Goal: Task Accomplishment & Management: Complete application form

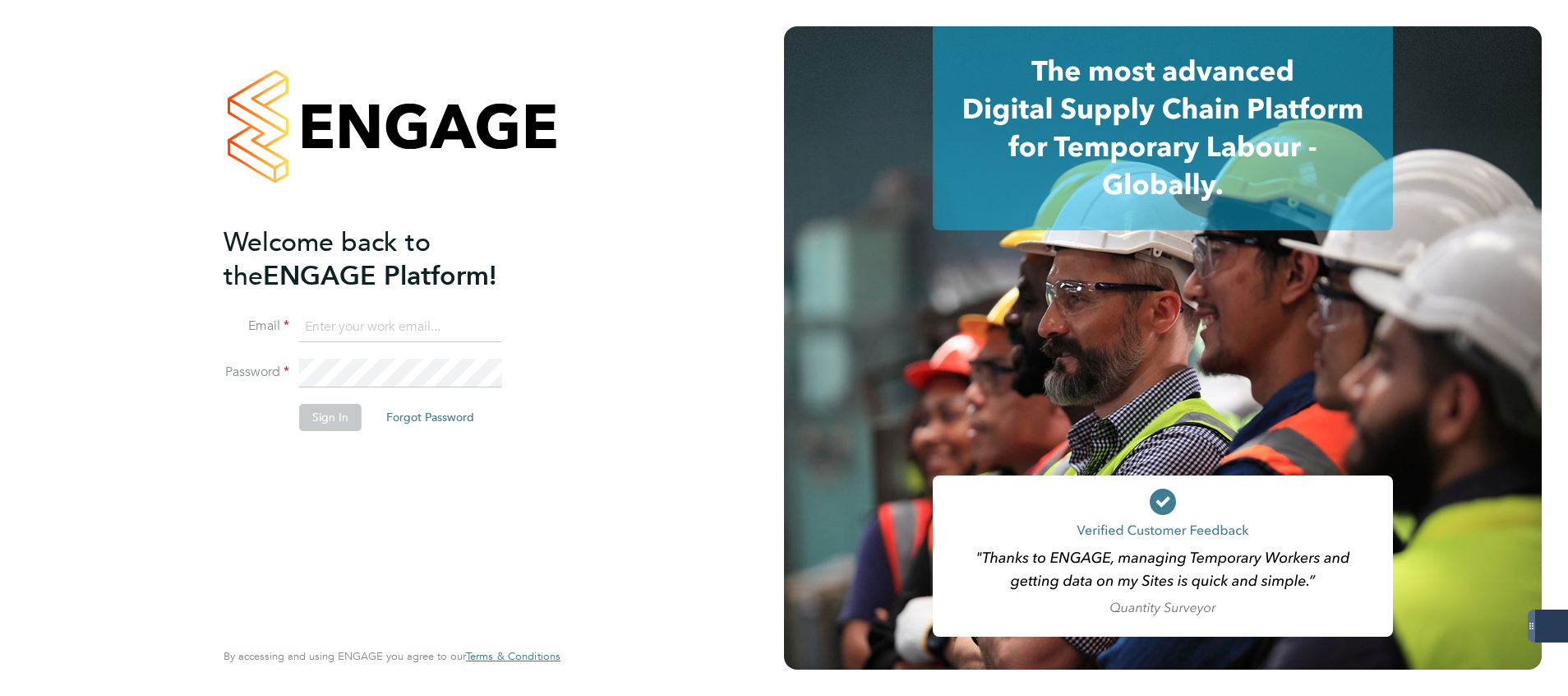
type input "[PERSON_NAME][EMAIL_ADDRESS][PERSON_NAME][DOMAIN_NAME]"
click at [340, 414] on button "Sign In" at bounding box center [330, 417] width 62 height 27
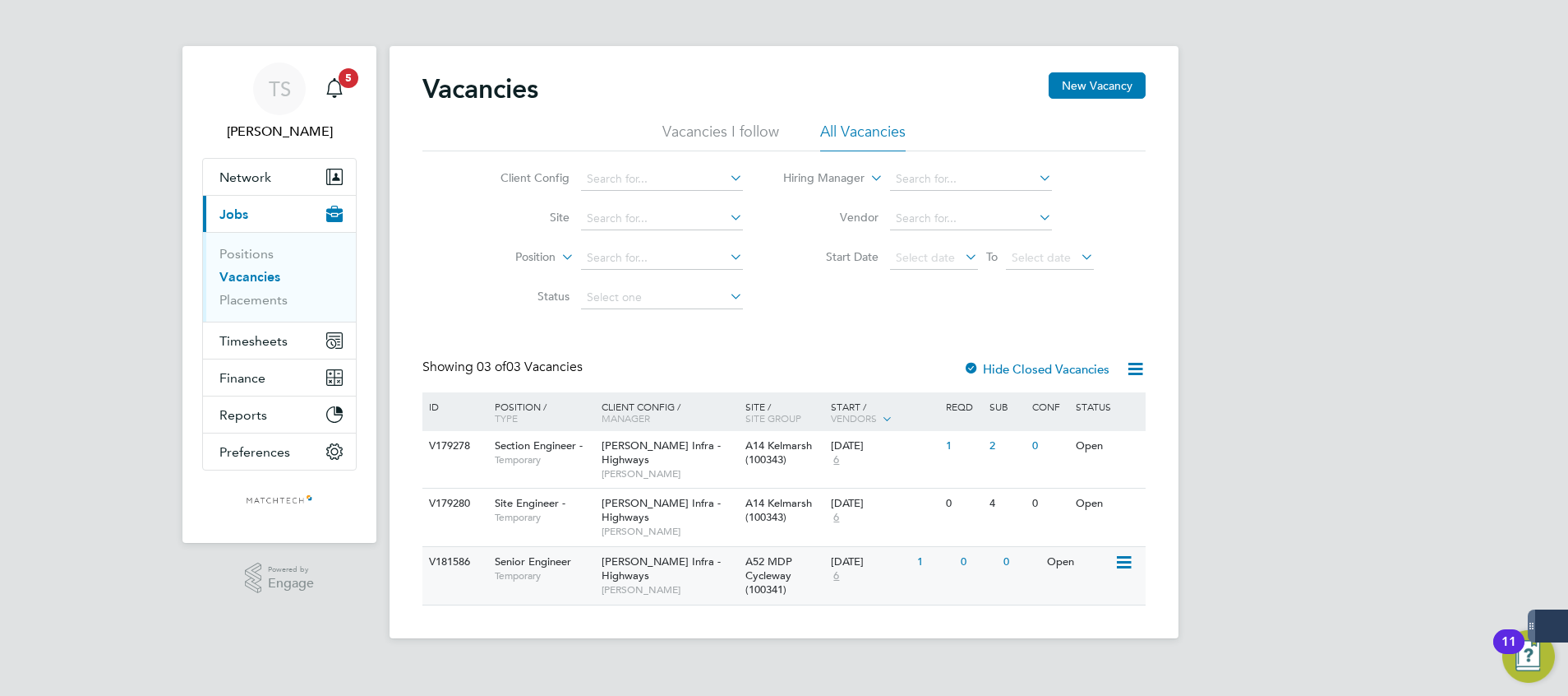
click at [456, 564] on div "V181586" at bounding box center [453, 561] width 58 height 30
click at [242, 183] on span "Network" at bounding box center [246, 177] width 52 height 16
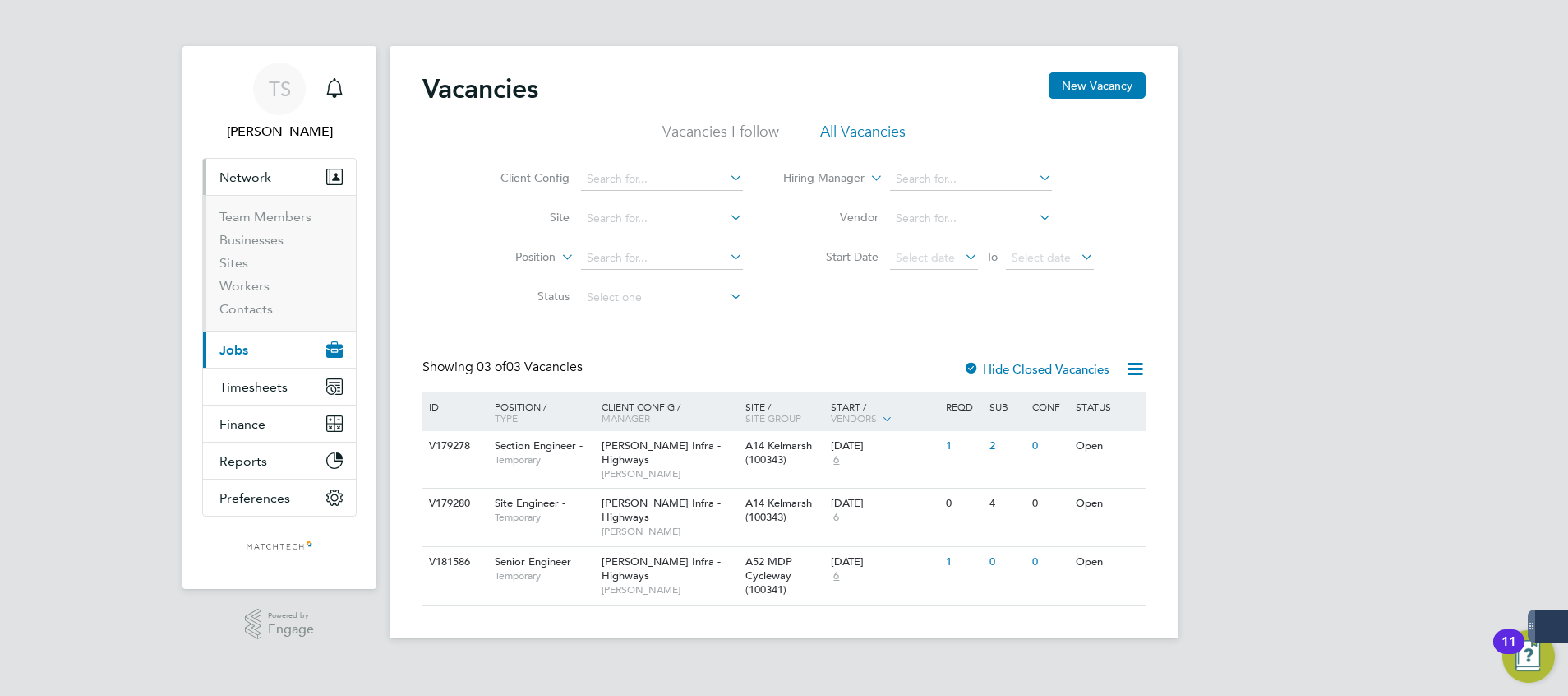
click at [238, 277] on li "Sites" at bounding box center [281, 266] width 123 height 23
click at [239, 284] on link "Workers" at bounding box center [245, 285] width 50 height 16
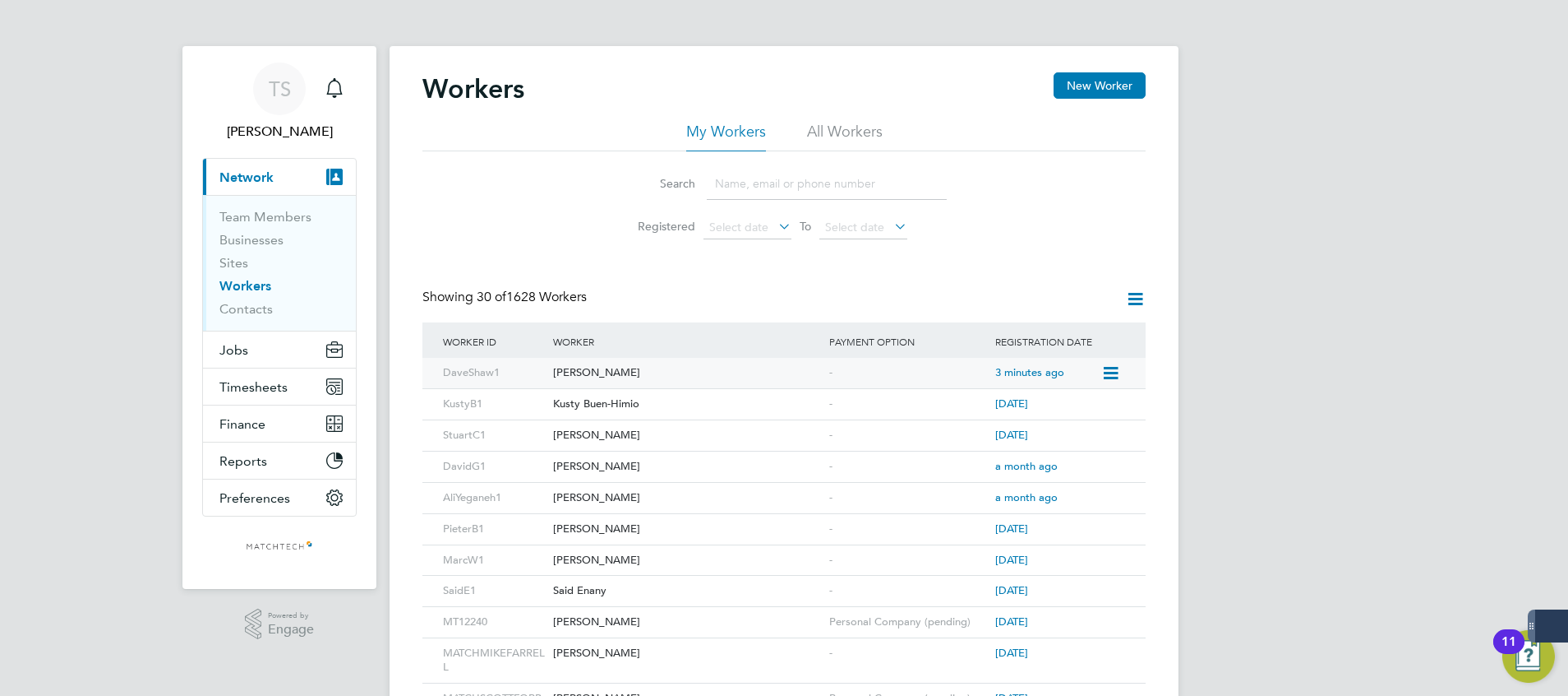
click at [1109, 371] on icon at bounding box center [1109, 373] width 16 height 20
click at [671, 368] on div "David Shaw" at bounding box center [687, 373] width 276 height 30
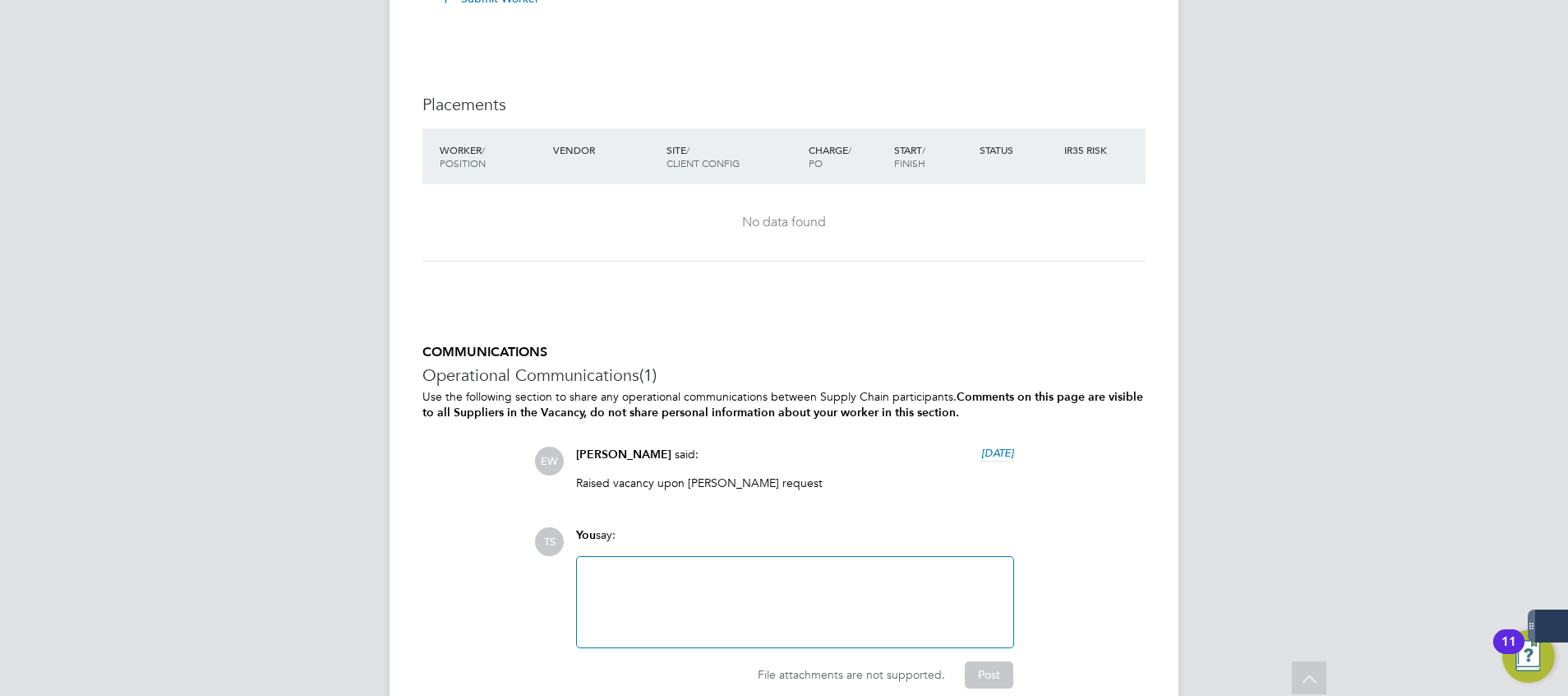
scroll to position [781, 0]
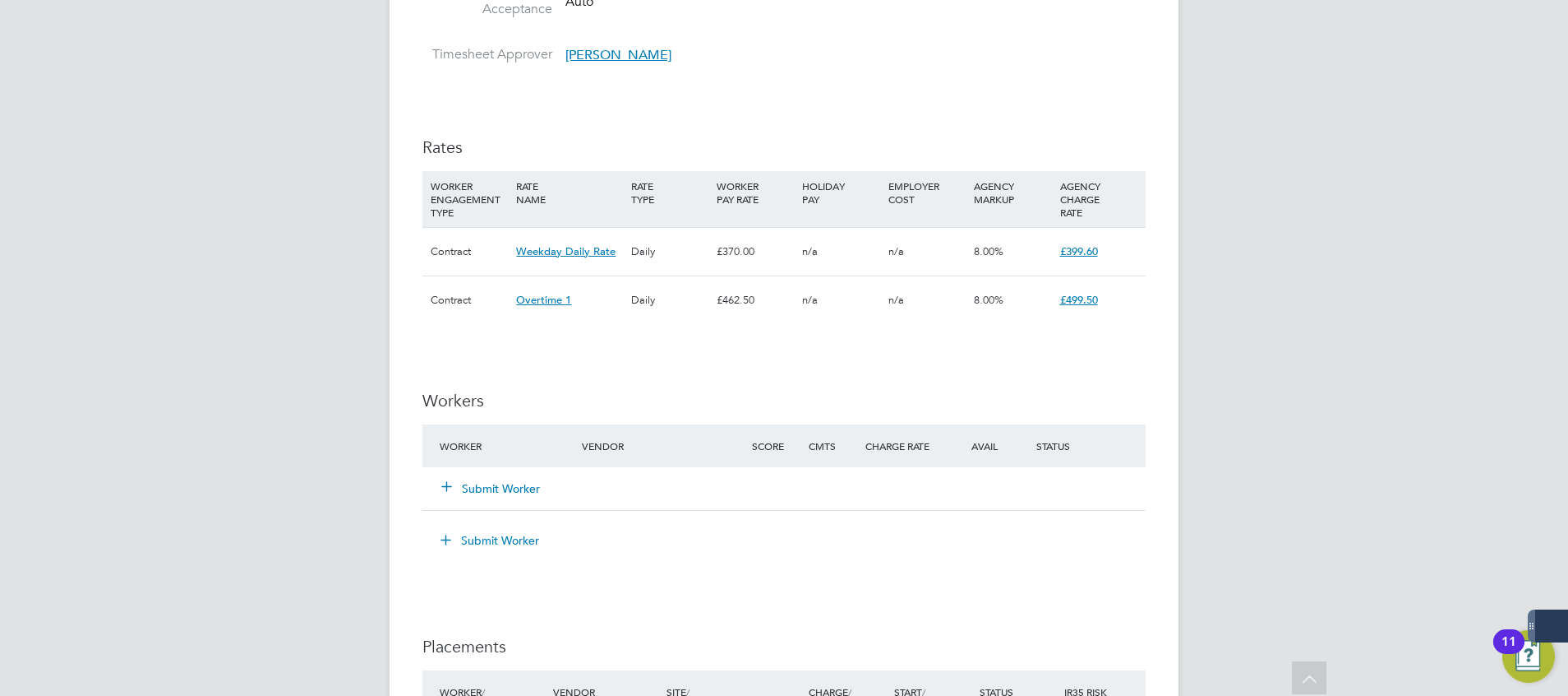
click at [523, 491] on button "Submit Worker" at bounding box center [491, 488] width 98 height 16
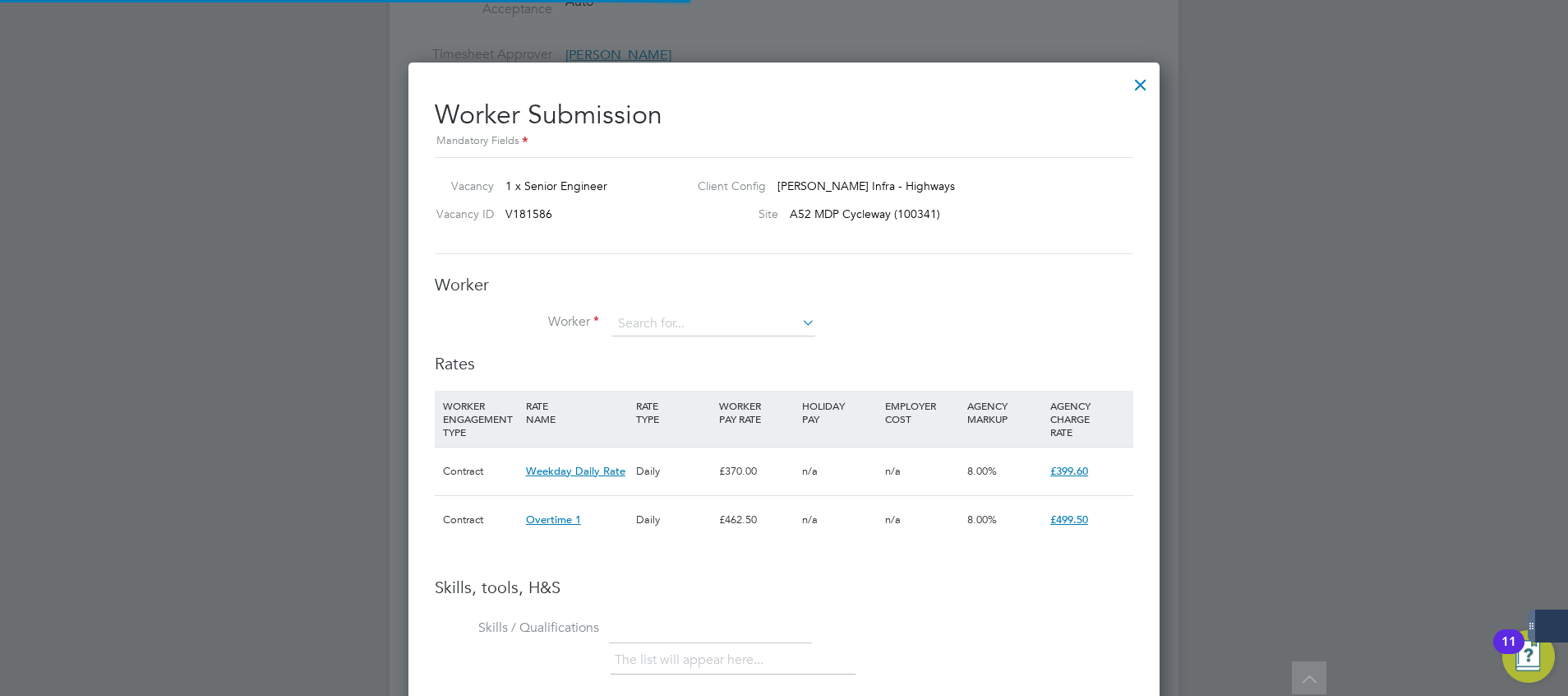
scroll to position [48, 112]
click at [1141, 90] on div at bounding box center [1140, 80] width 29 height 29
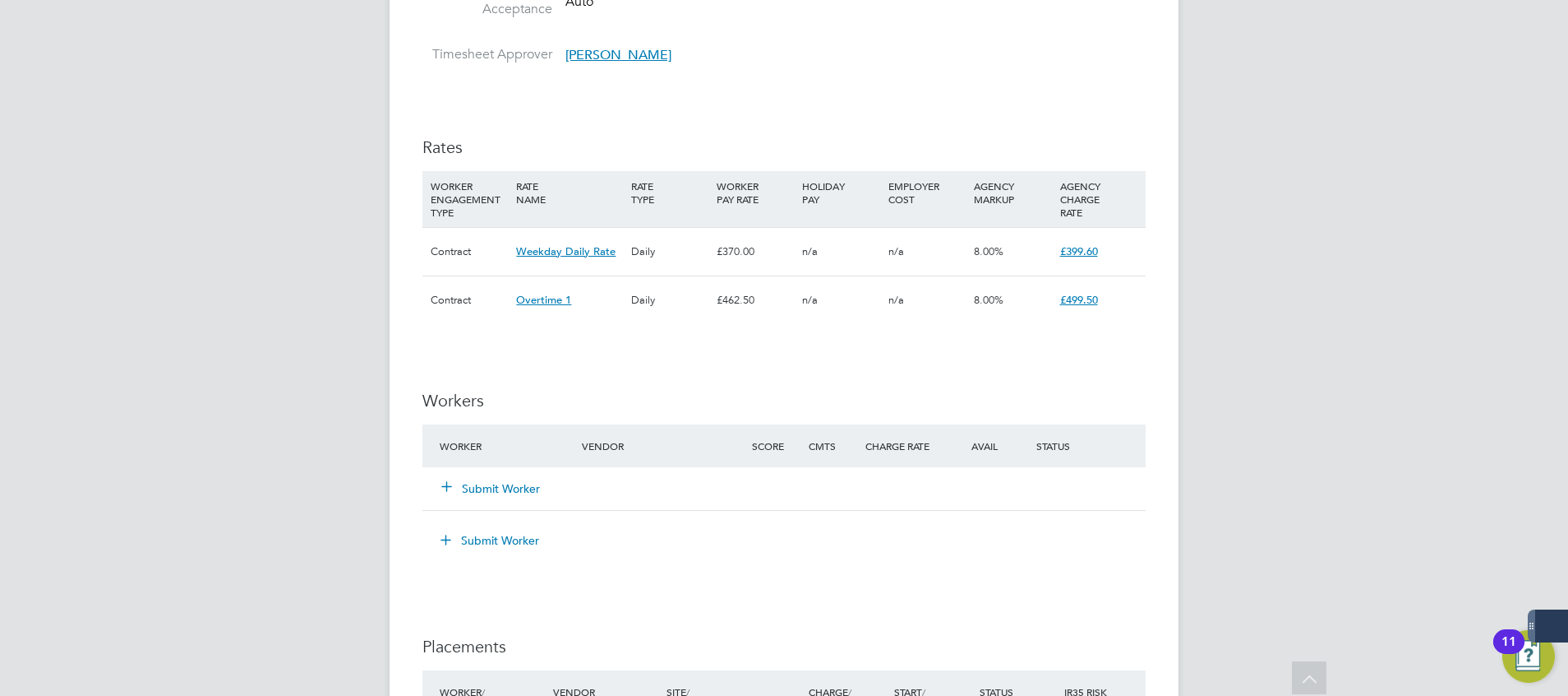
click at [508, 488] on button "Submit Worker" at bounding box center [491, 488] width 98 height 16
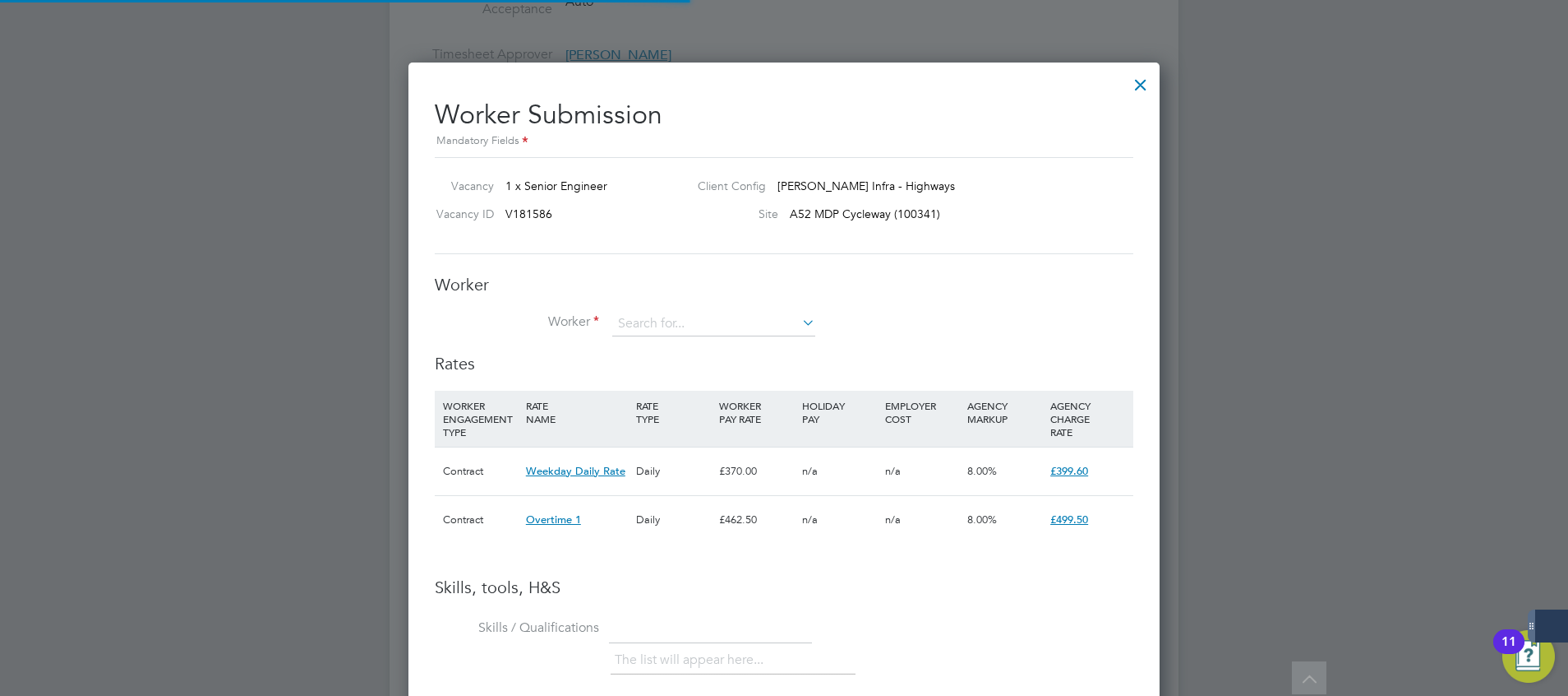
scroll to position [9, 9]
click at [665, 327] on input at bounding box center [714, 323] width 203 height 25
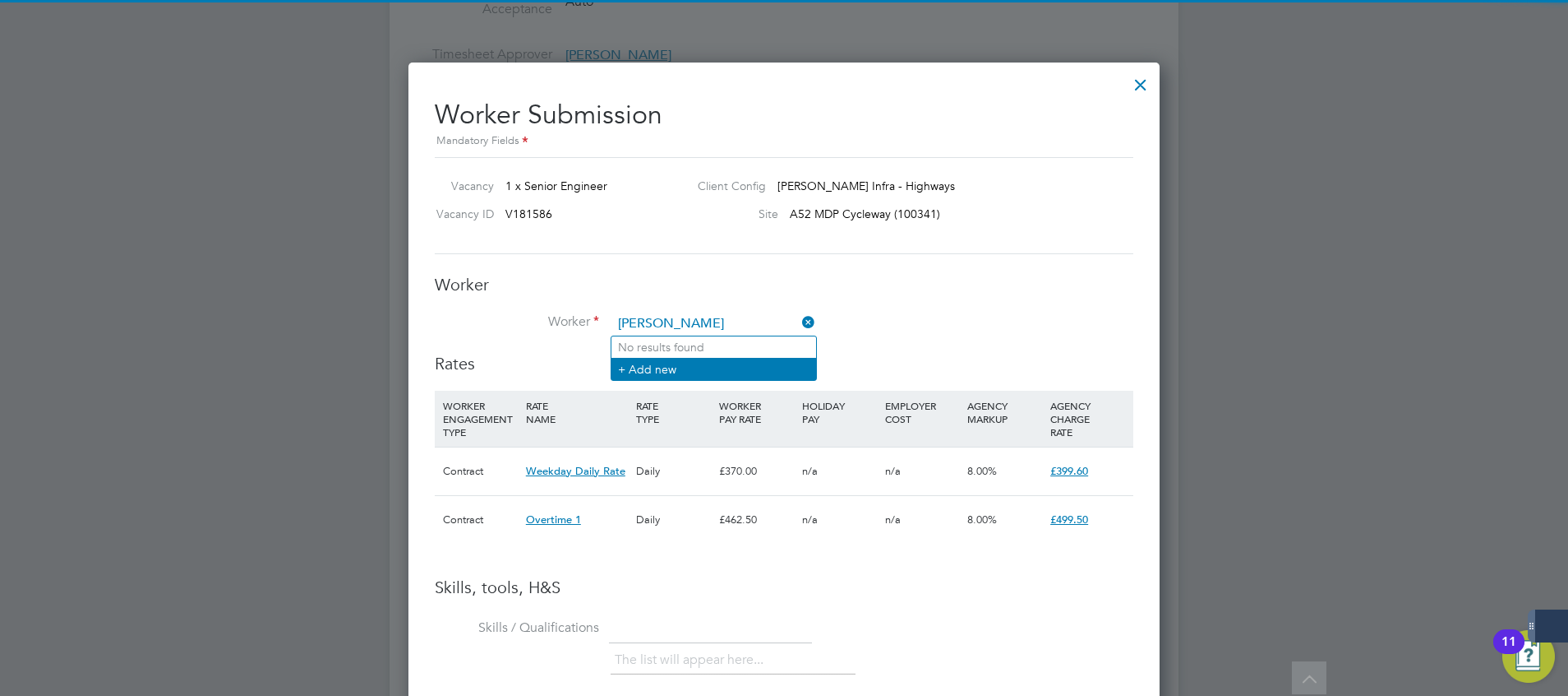
type input "dave shaw"
click at [698, 360] on li "+ Add new" at bounding box center [713, 369] width 204 height 22
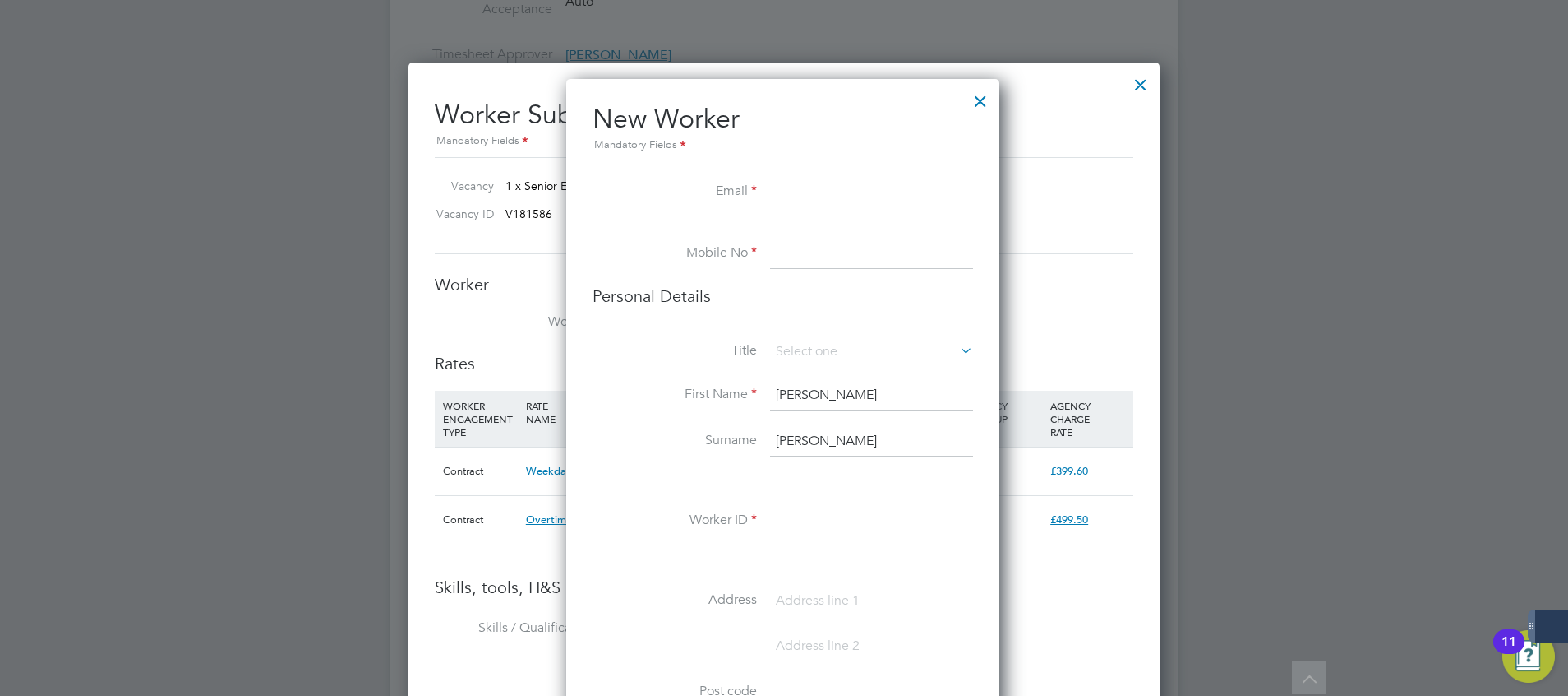
paste input "[EMAIL_ADDRESS][DOMAIN_NAME]"
type input "[EMAIL_ADDRESS][DOMAIN_NAME]"
click at [846, 263] on input at bounding box center [871, 254] width 203 height 29
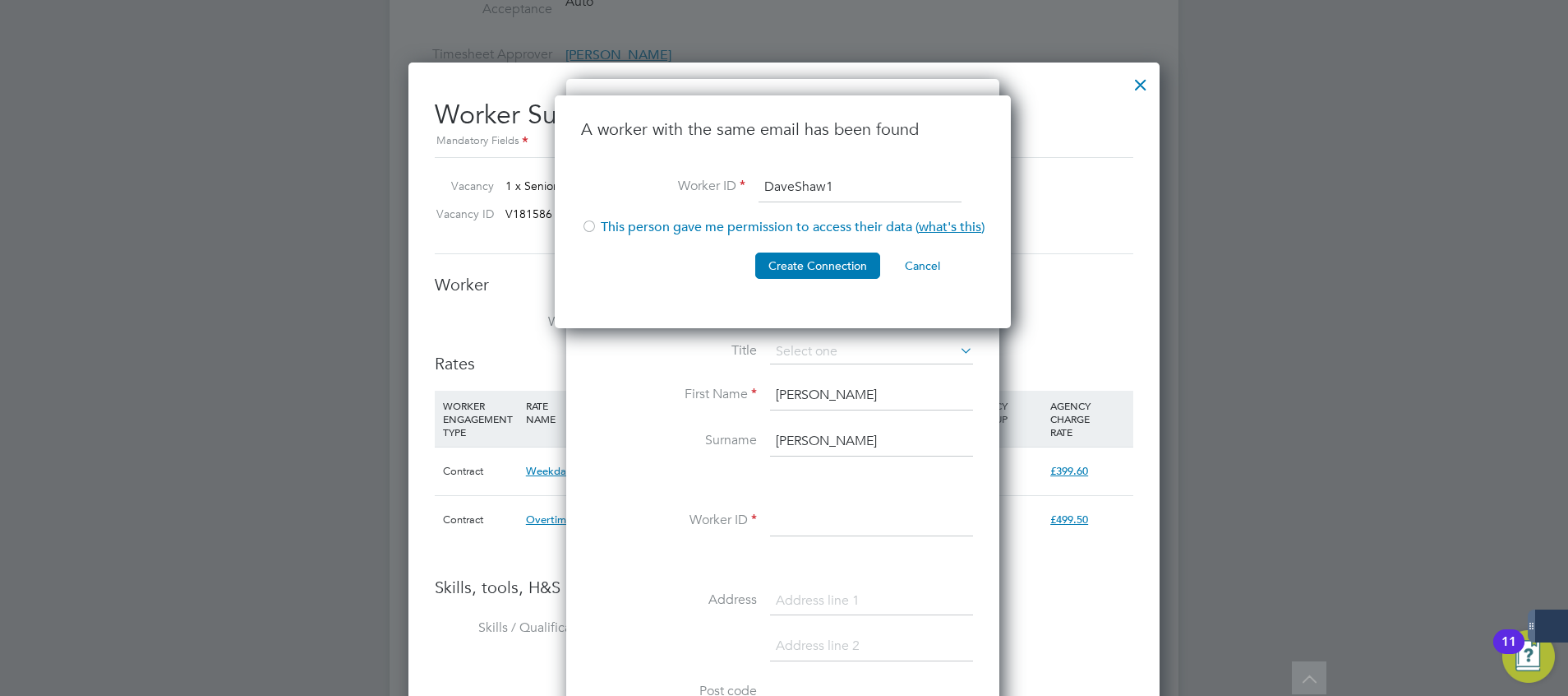
type input "DaveShaw1"
click at [636, 224] on li "This person gave me permission to access their data ( what's this )" at bounding box center [783, 235] width 403 height 34
click at [821, 255] on button "Create Connection" at bounding box center [817, 266] width 125 height 27
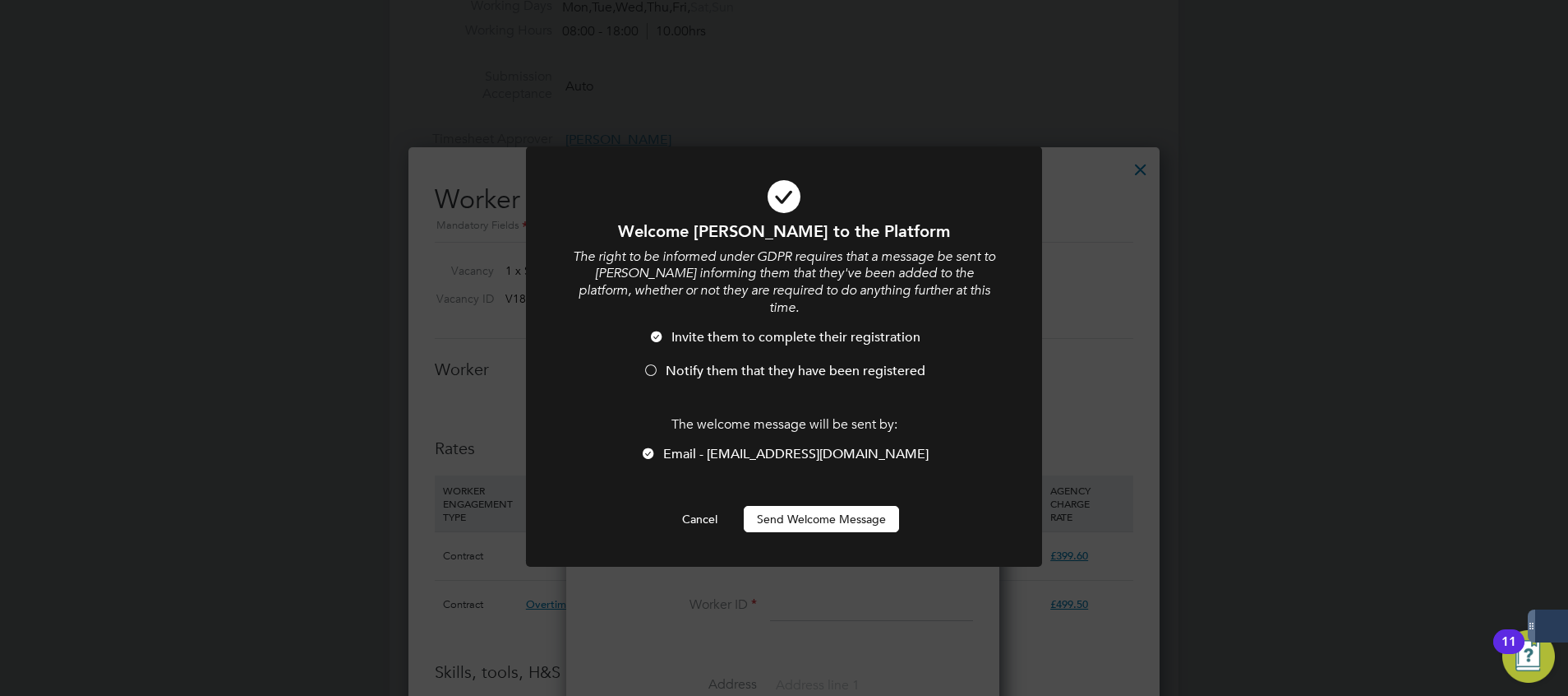
click at [807, 505] on button "Send Welcome Message" at bounding box center [821, 518] width 155 height 27
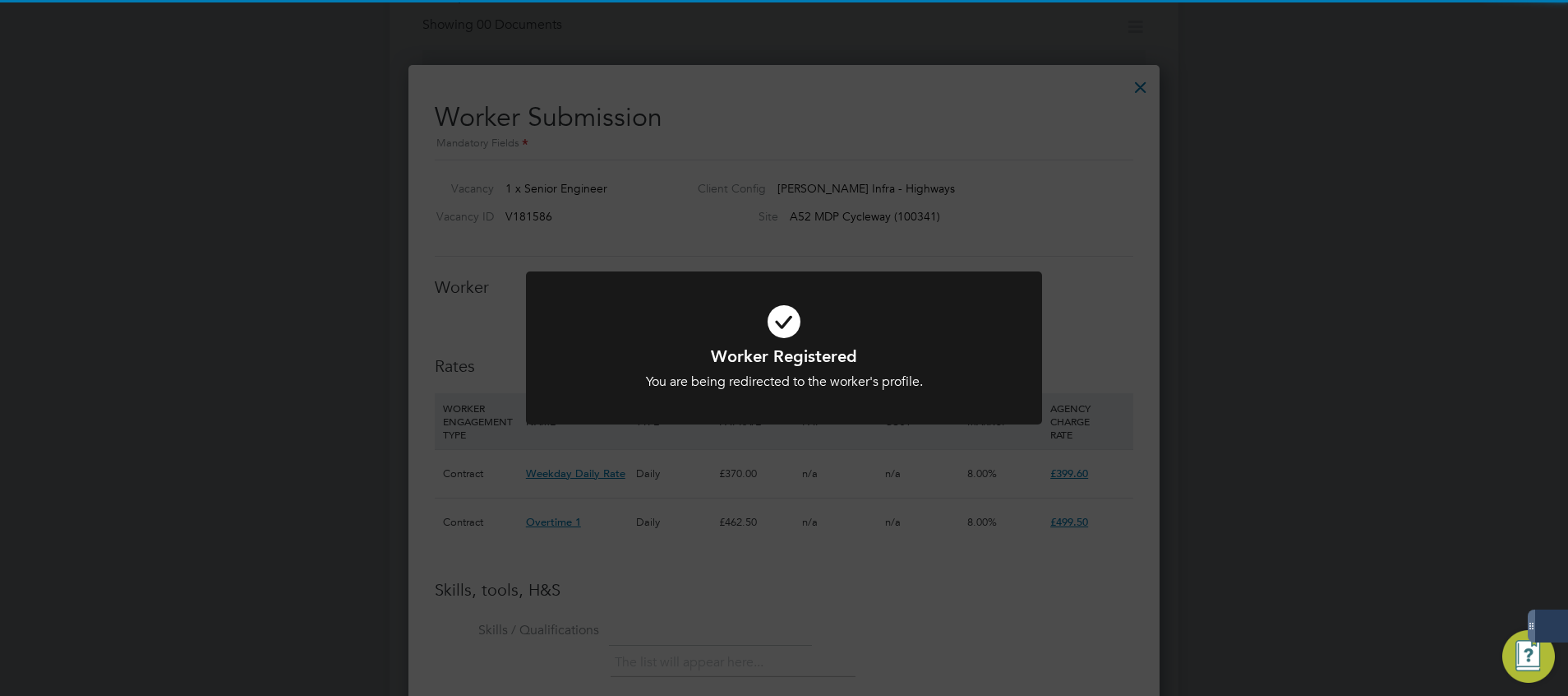
scroll to position [781, 0]
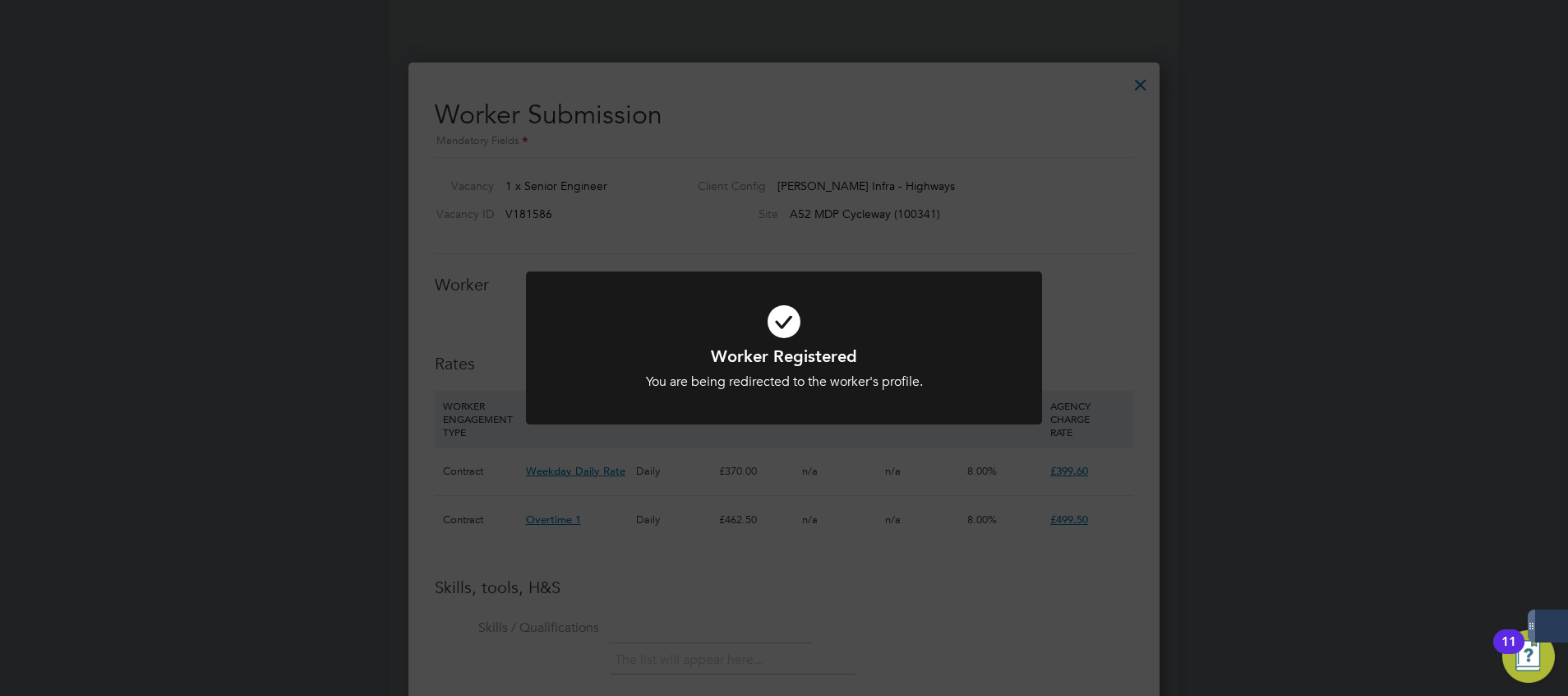
click at [283, 335] on div "Worker Registered You are being redirected to the worker's profile. Cancel Okay" at bounding box center [784, 348] width 1568 height 696
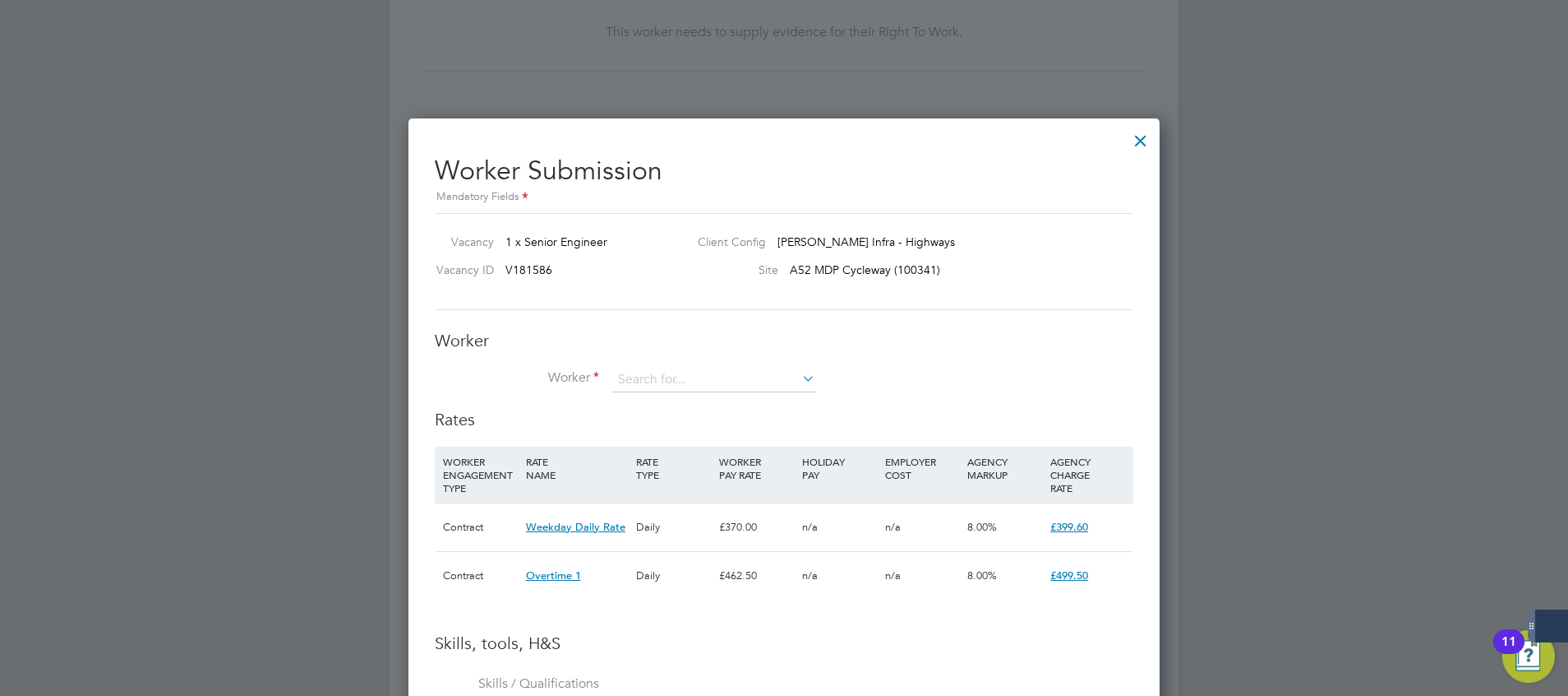
scroll to position [657, 0]
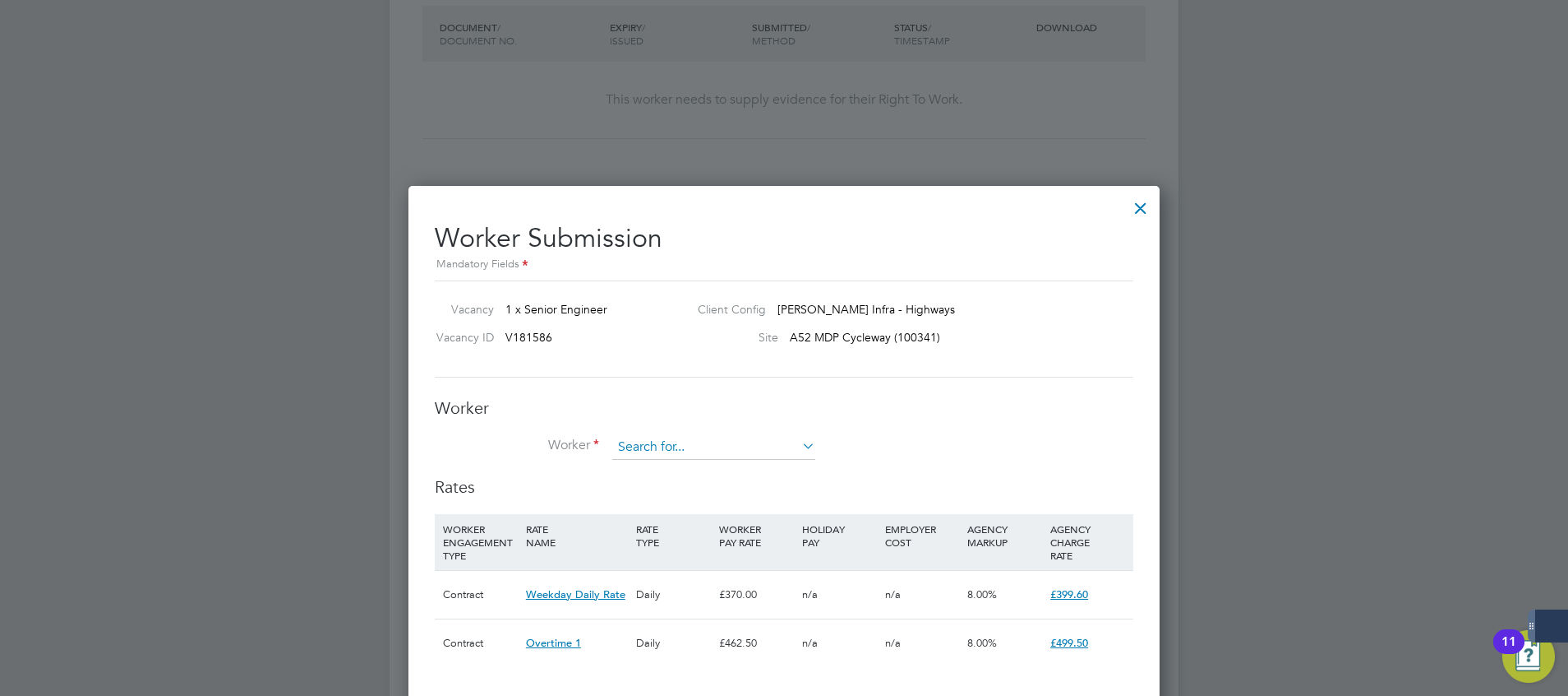
click at [700, 449] on input at bounding box center [714, 447] width 203 height 25
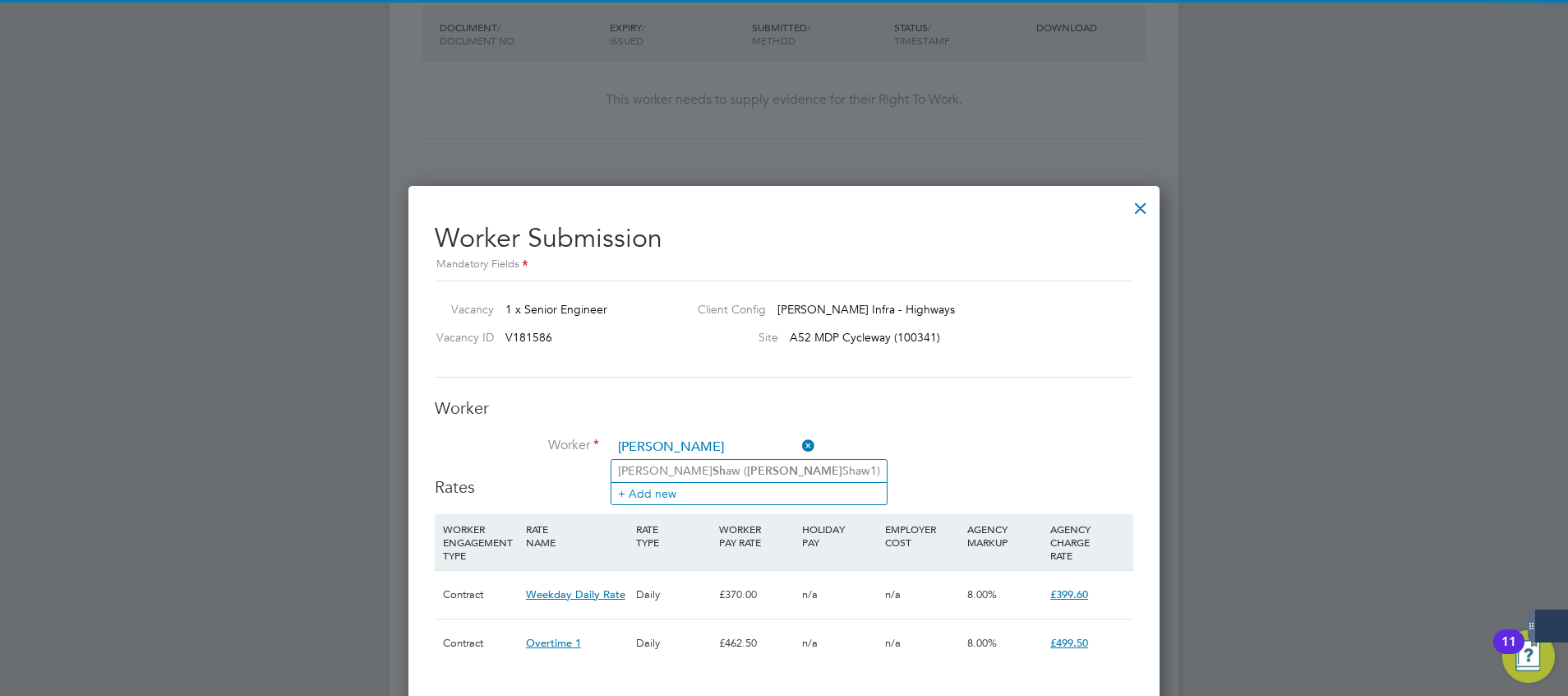
click at [691, 457] on input "dave sh" at bounding box center [714, 447] width 203 height 25
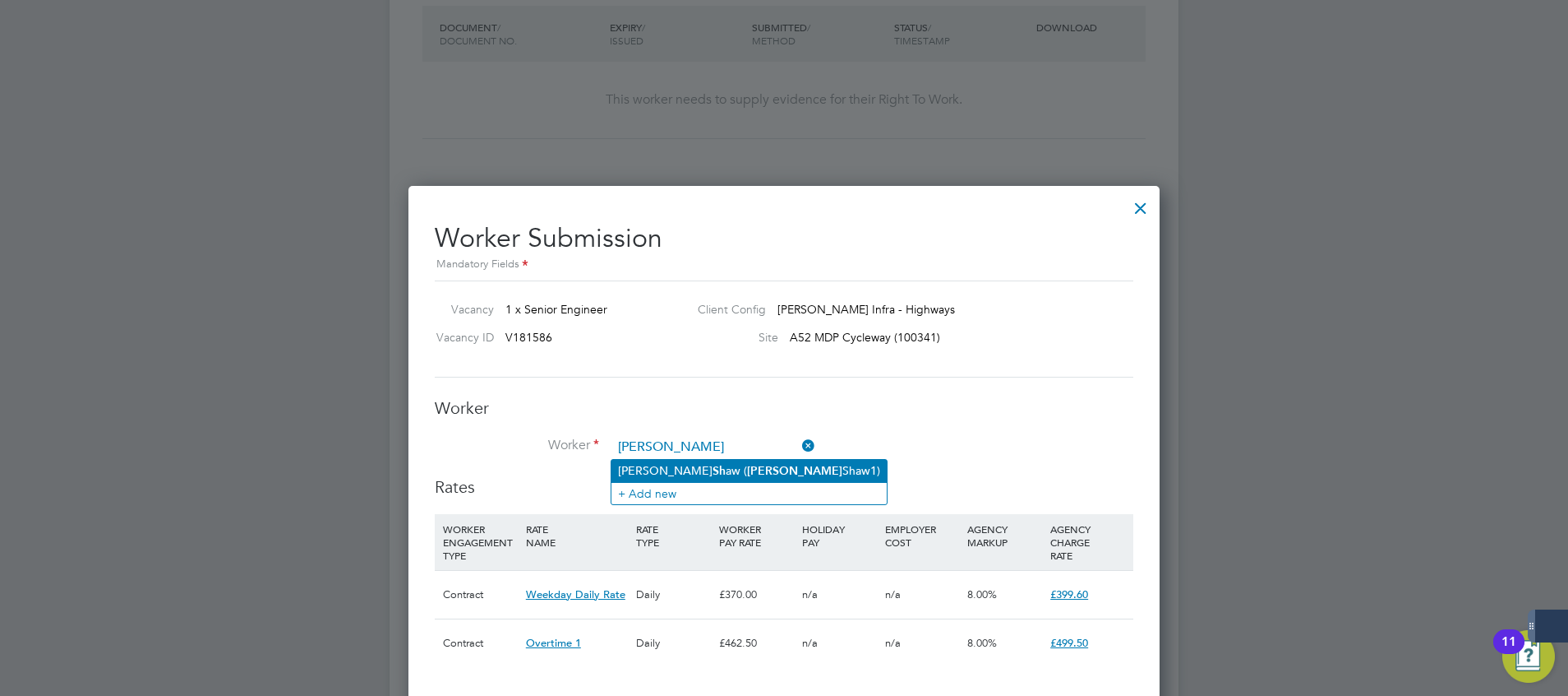
click at [747, 466] on b "Dave" at bounding box center [795, 471] width 96 height 14
type input "David Shaw (DaveShaw1)"
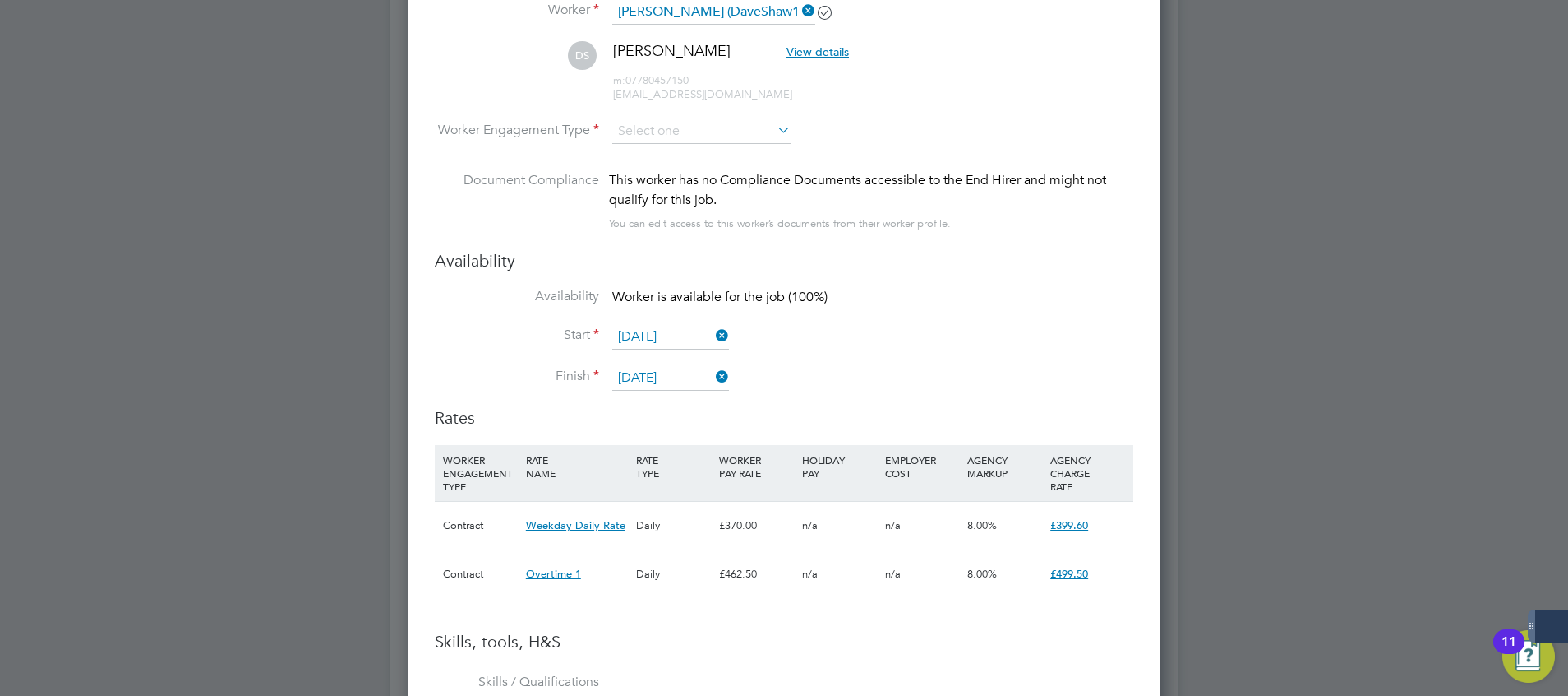
scroll to position [982, 0]
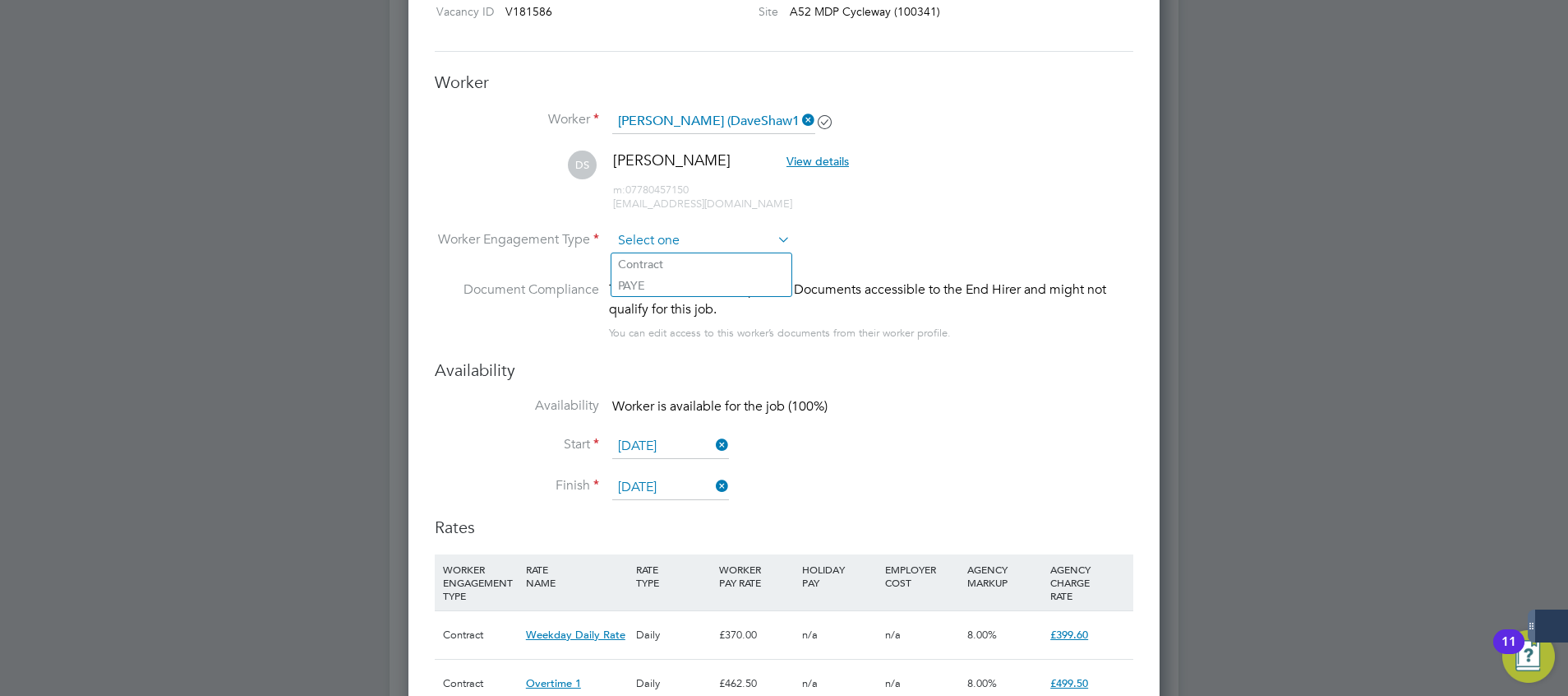
click at [685, 245] on input at bounding box center [701, 241] width 178 height 25
click at [691, 272] on li "Contract" at bounding box center [701, 264] width 180 height 22
type input "Contract"
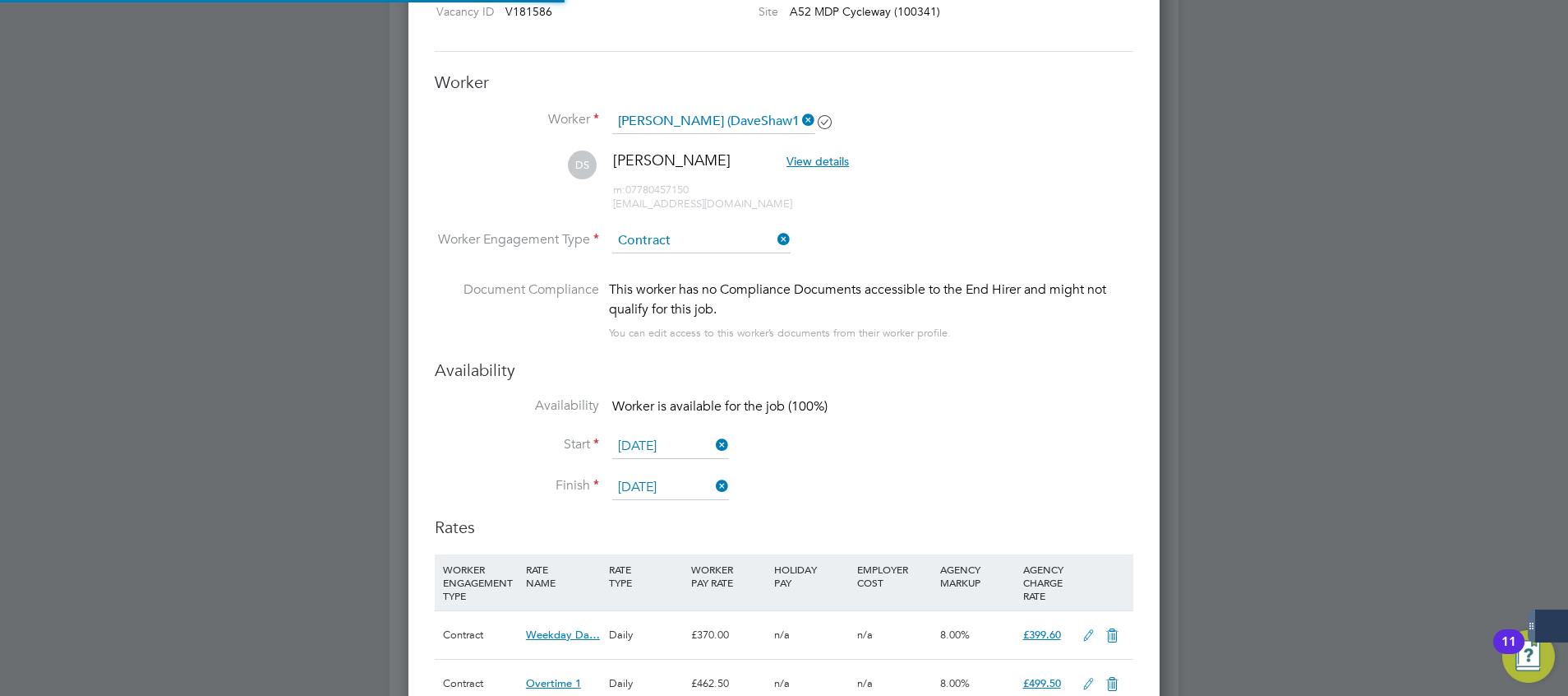
scroll to position [48, 84]
drag, startPoint x: 879, startPoint y: 363, endPoint x: 882, endPoint y: 374, distance: 11.4
click at [882, 374] on h3 "Availability" at bounding box center [784, 370] width 699 height 22
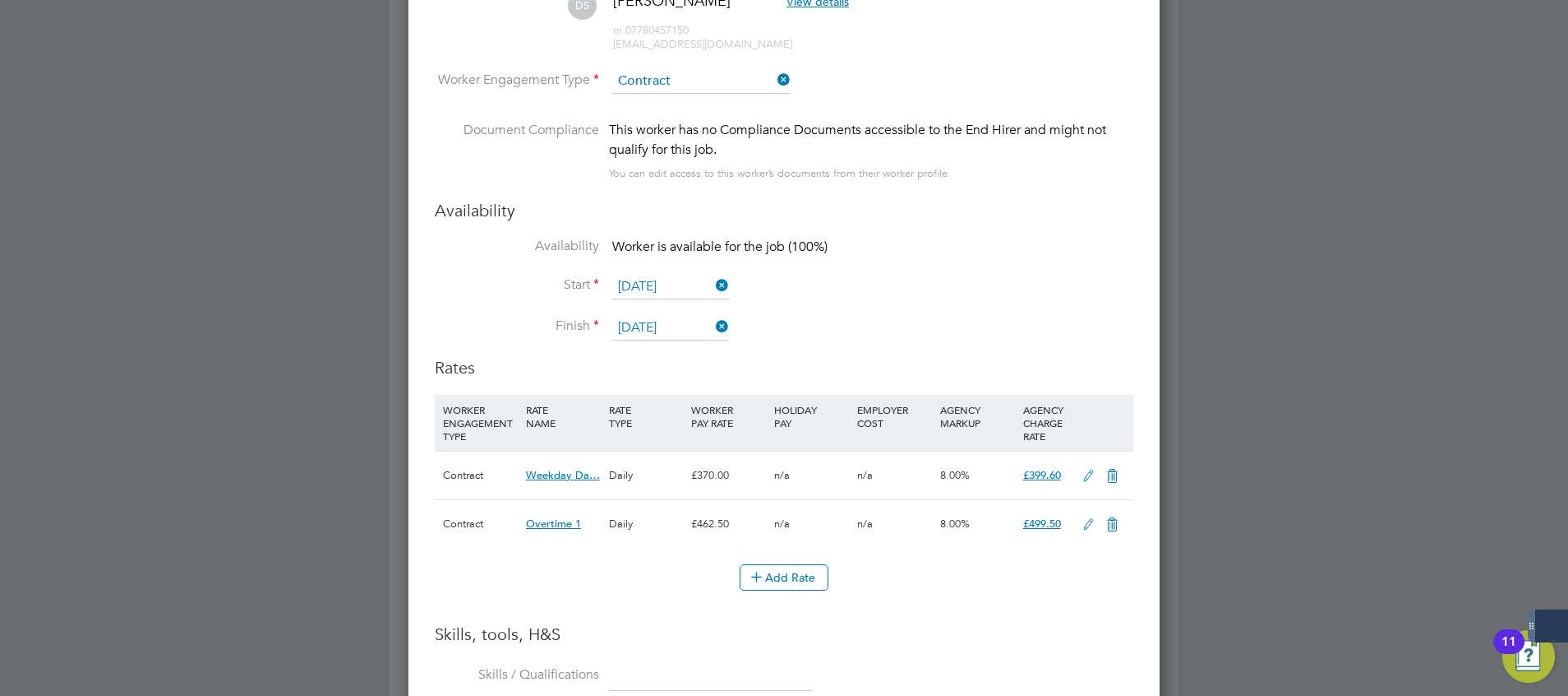
scroll to position [1230, 0]
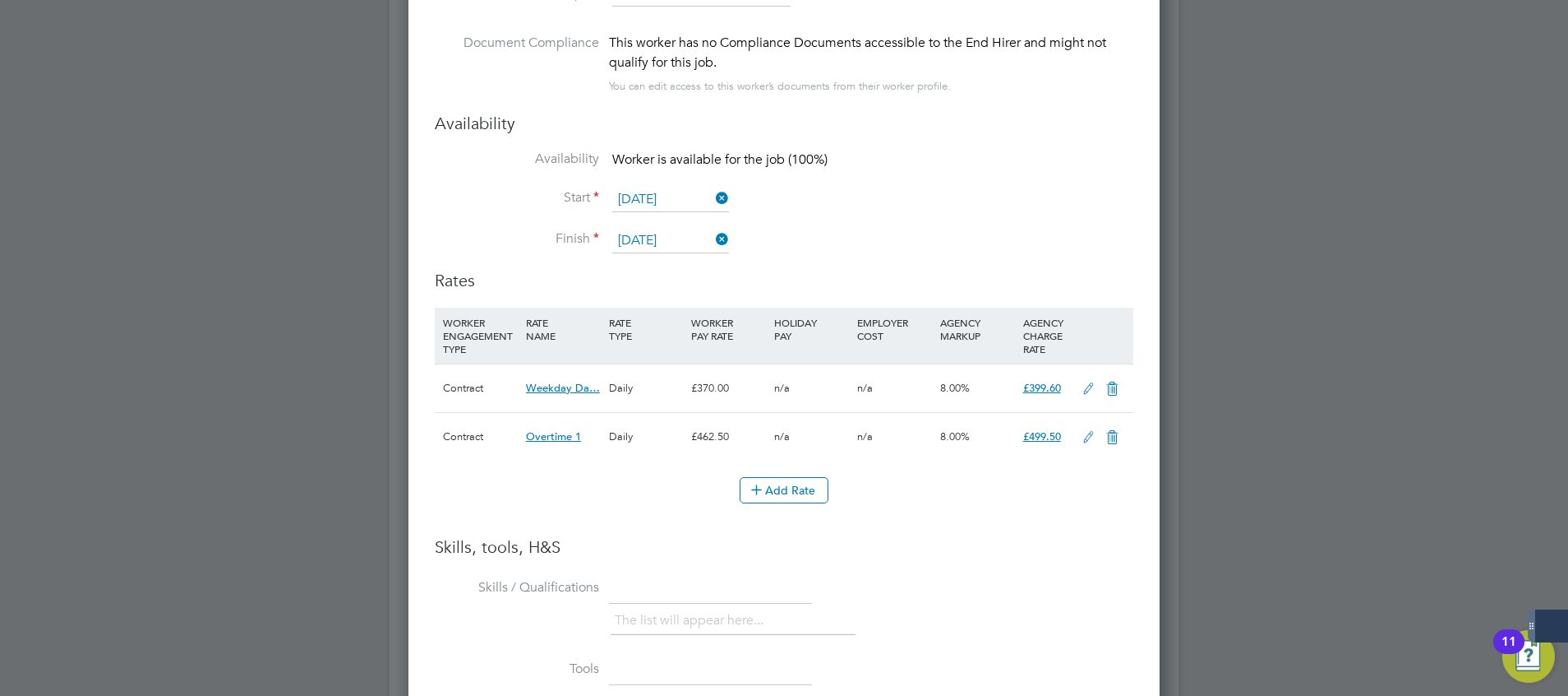
click at [1083, 385] on icon at bounding box center [1089, 388] width 21 height 13
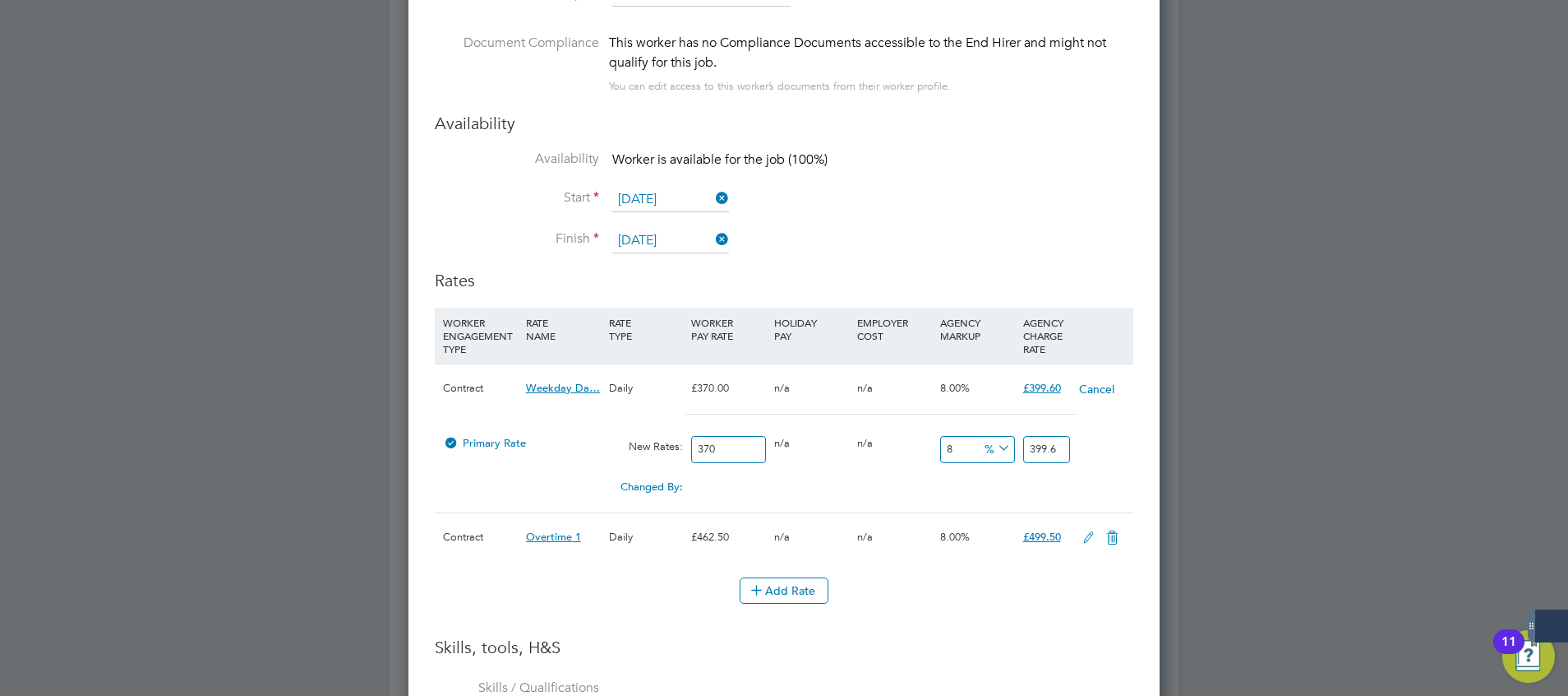
scroll to position [1596, 752]
drag, startPoint x: 726, startPoint y: 455, endPoint x: 597, endPoint y: 471, distance: 130.0
click at [604, 469] on div "Primary Rate New Rates: 370 0 n/a 0 n/a 8 0 % 399.6" at bounding box center [784, 449] width 699 height 44
type input "4"
type input "4.32"
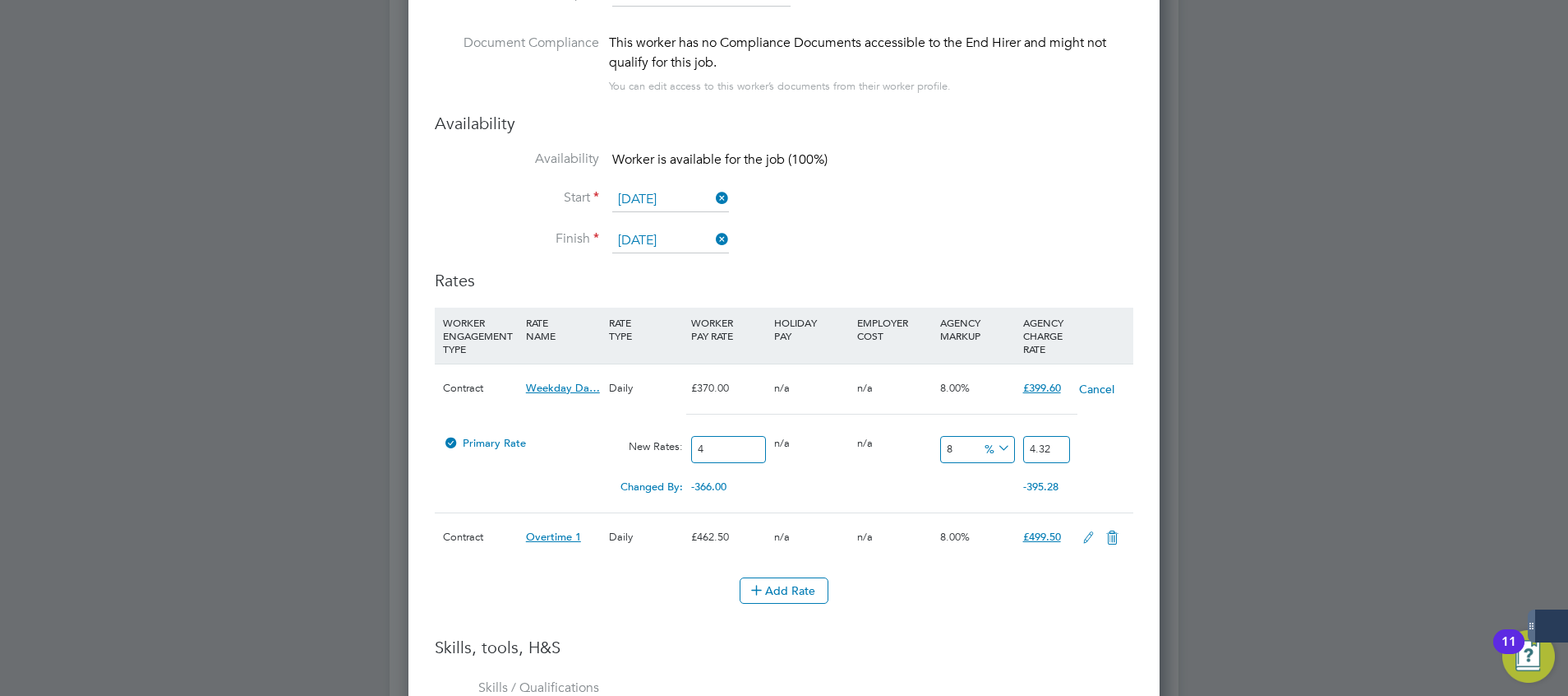
type input "48"
type input "51.84"
type input "4"
type input "4.32"
type input "47"
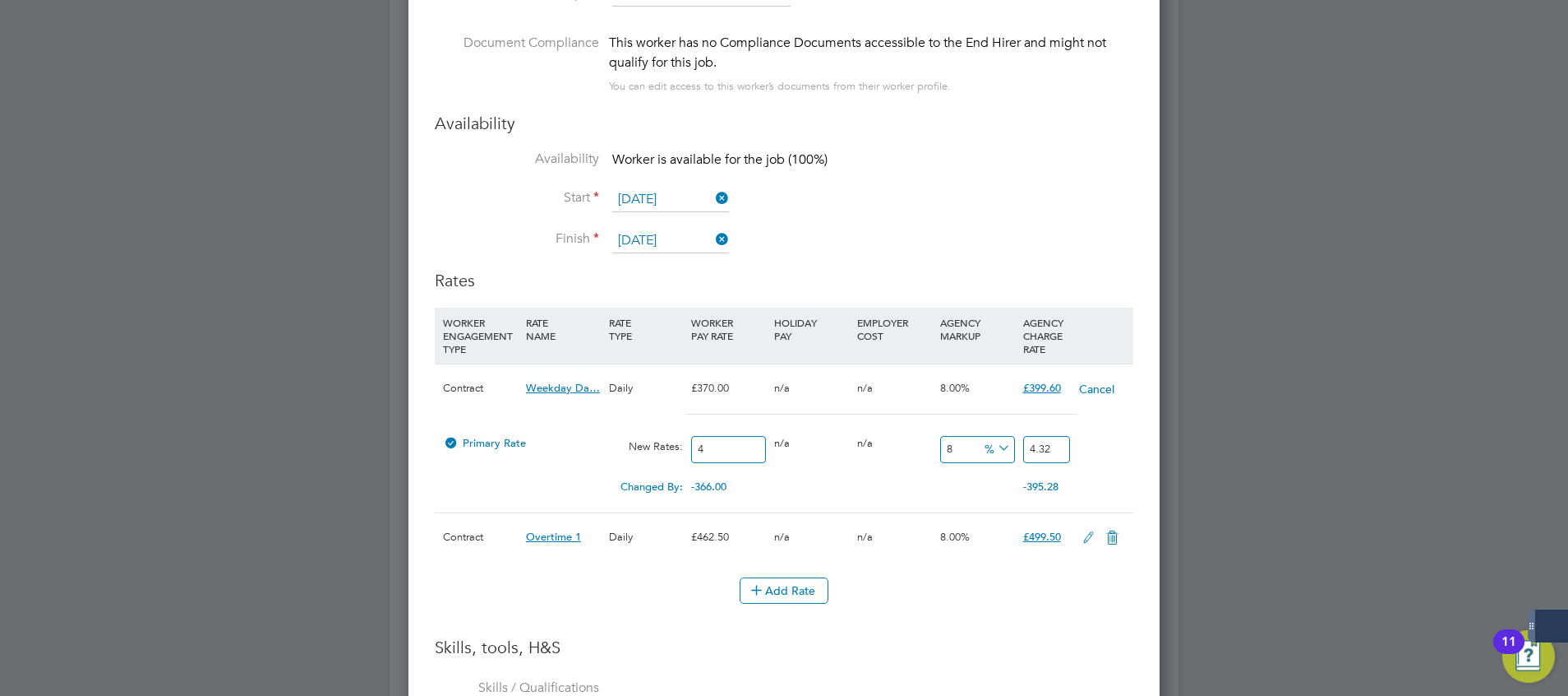
type input "50.76"
type input "475"
type input "513"
type input "475"
click at [937, 646] on h3 "Skills, tools, H&S" at bounding box center [784, 647] width 699 height 22
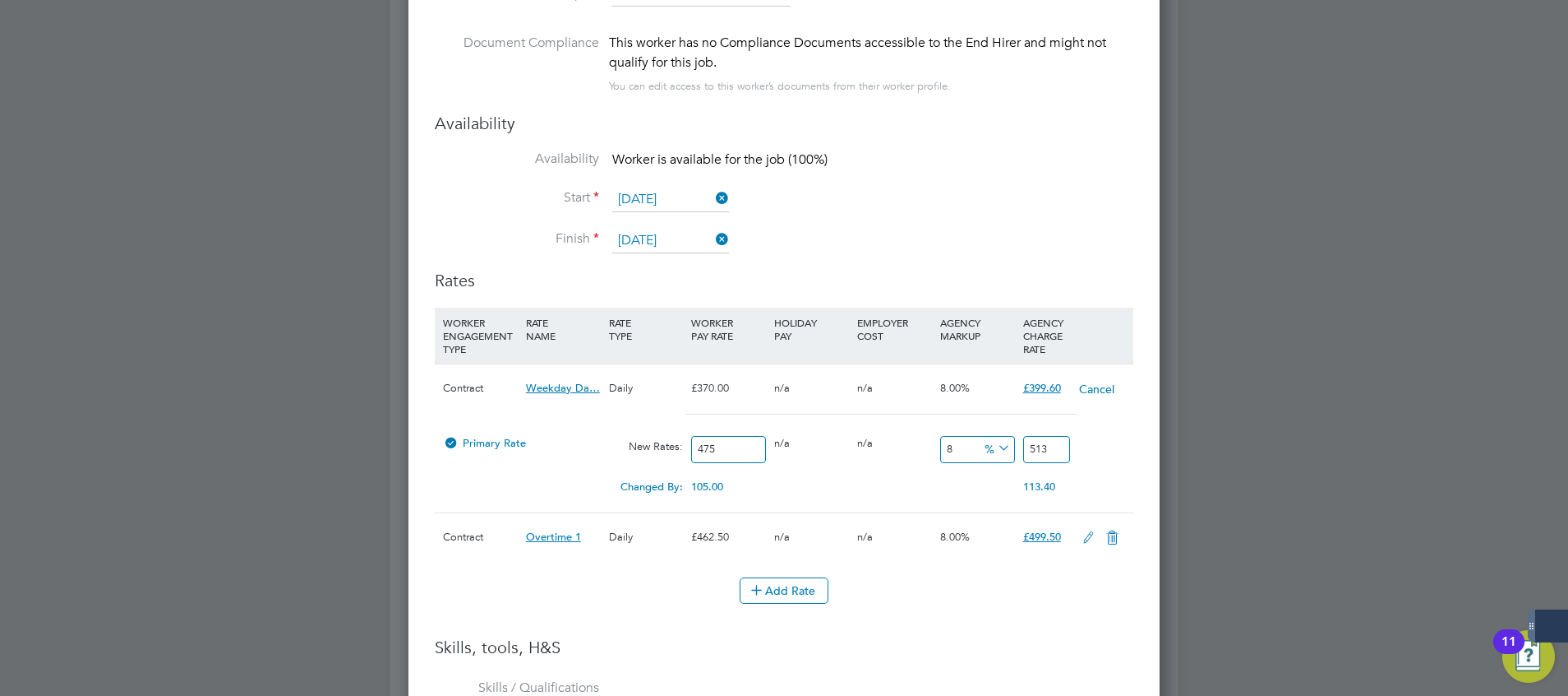
click at [1091, 535] on icon at bounding box center [1089, 537] width 21 height 13
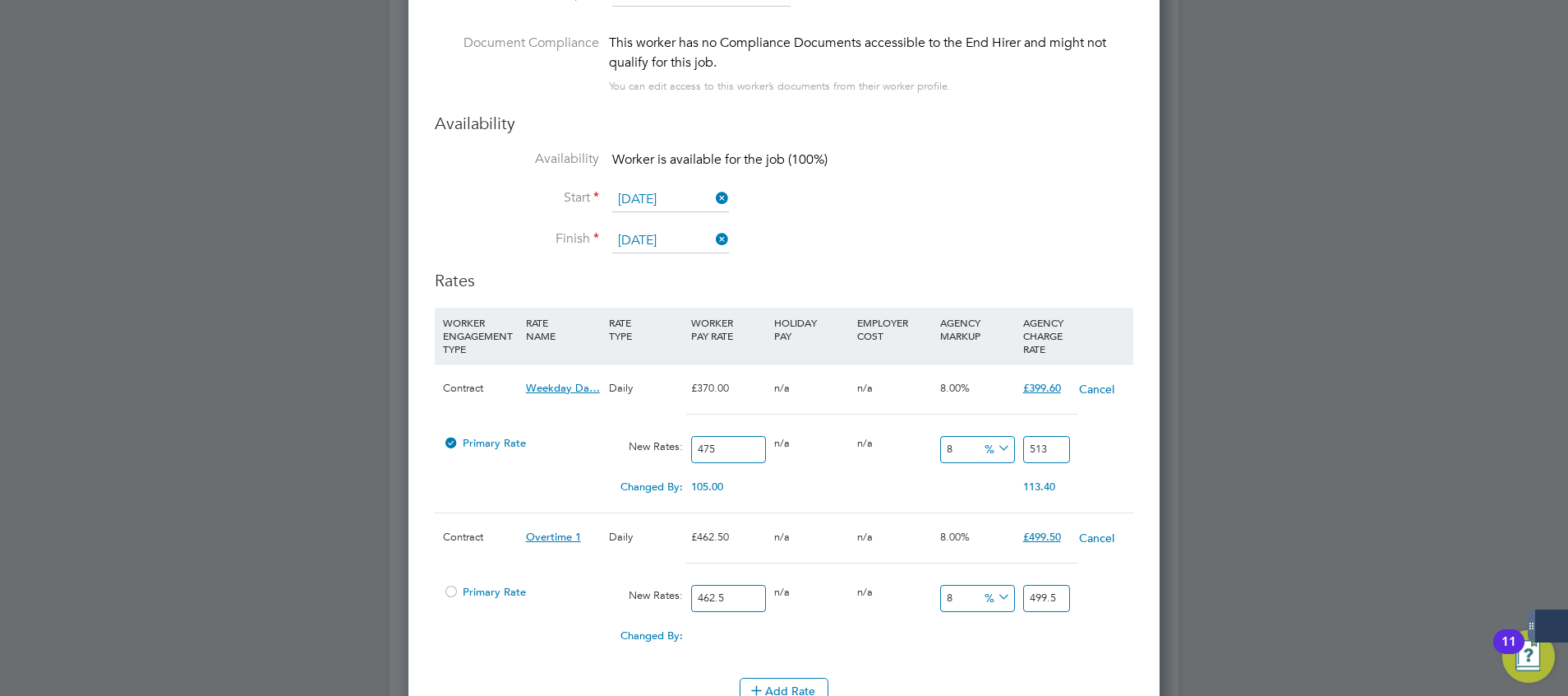
drag, startPoint x: 747, startPoint y: 603, endPoint x: 608, endPoint y: 605, distance: 139.0
click at [609, 605] on div "Primary Rate New Rates: 462.5 0 n/a 0 n/a 8 0 % 499.5" at bounding box center [784, 598] width 699 height 44
type input "5"
type input "5.4"
type input "59"
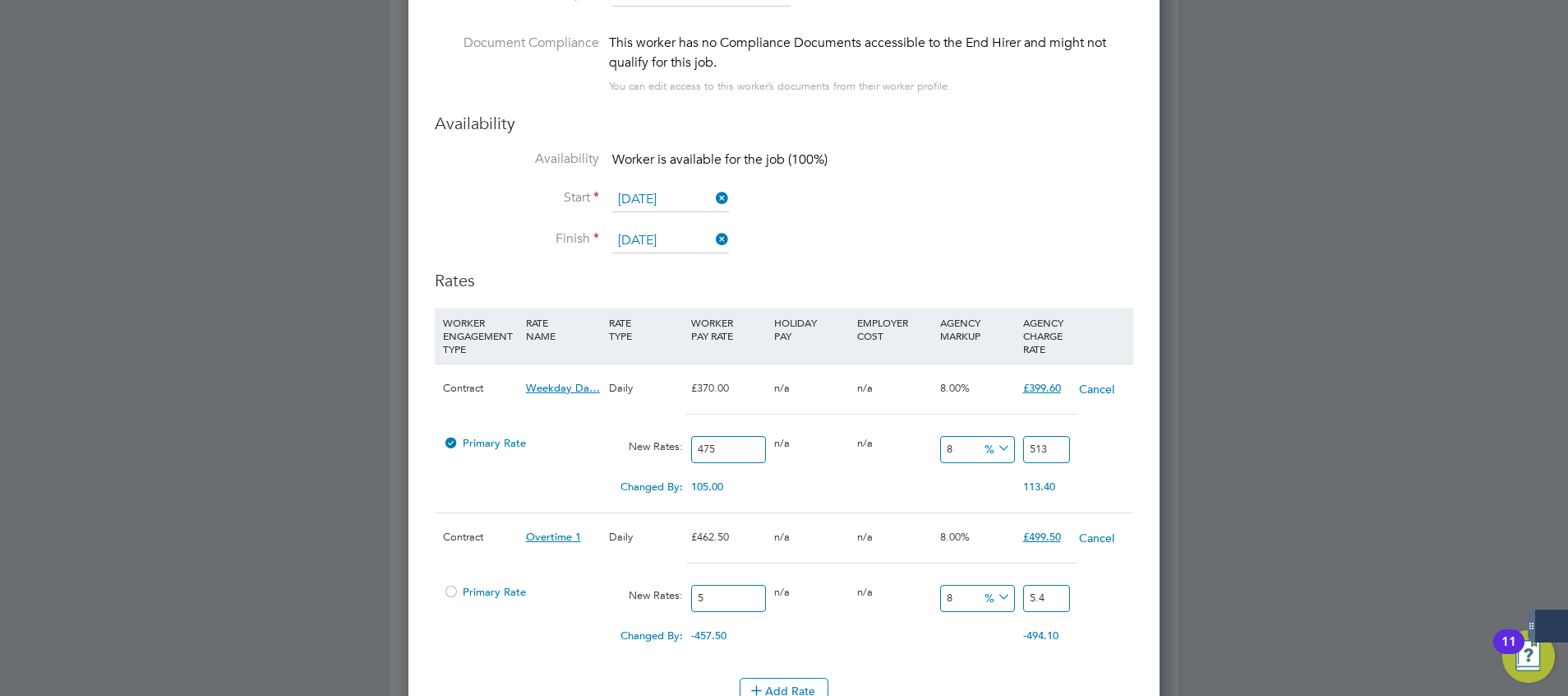
type input "63.72"
type input "593"
type input "640.44"
type input "593.7"
type input "641.196"
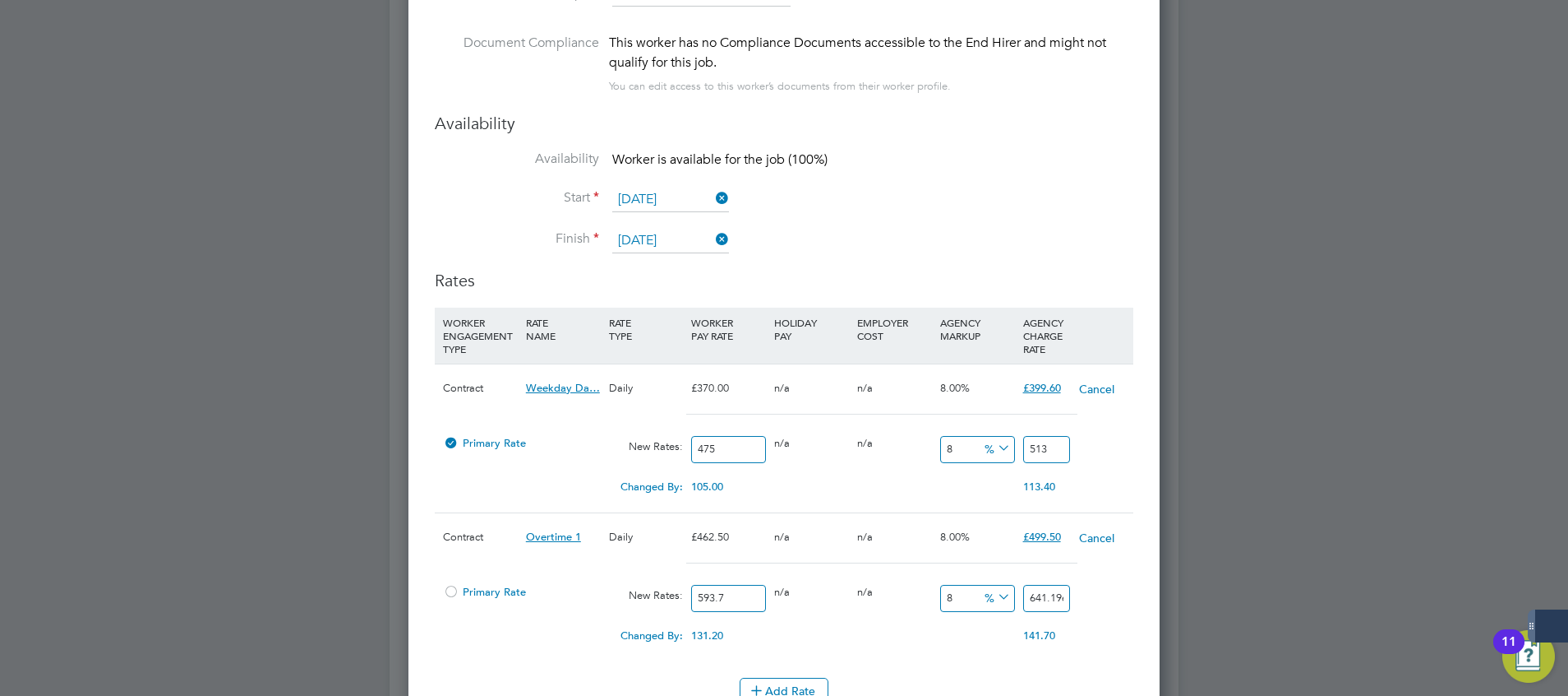
type input "593.75"
type input "641.25"
type input "593.75"
click at [876, 645] on div "Changed By: 131.25 0.00 0.00 0.00 10.5 141.75" at bounding box center [784, 641] width 699 height 41
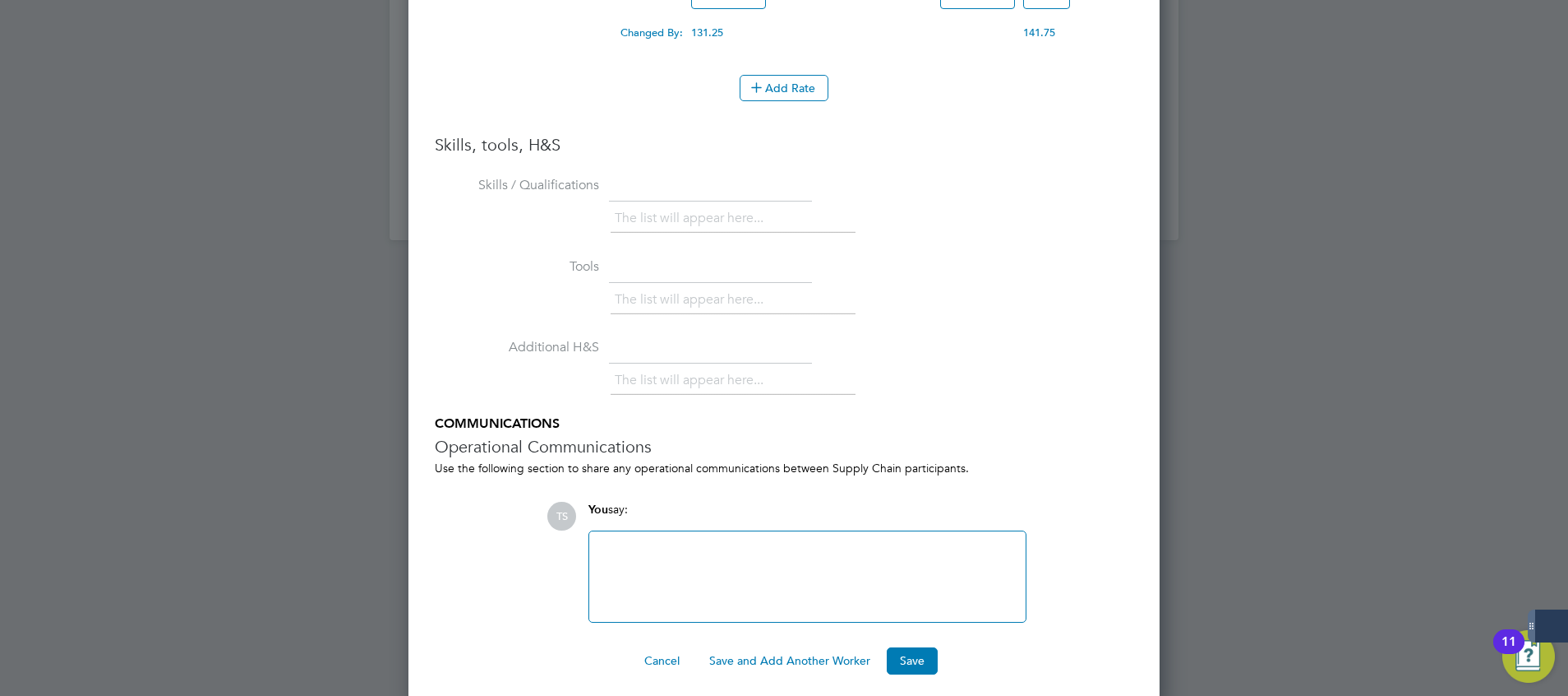
scroll to position [1843, 0]
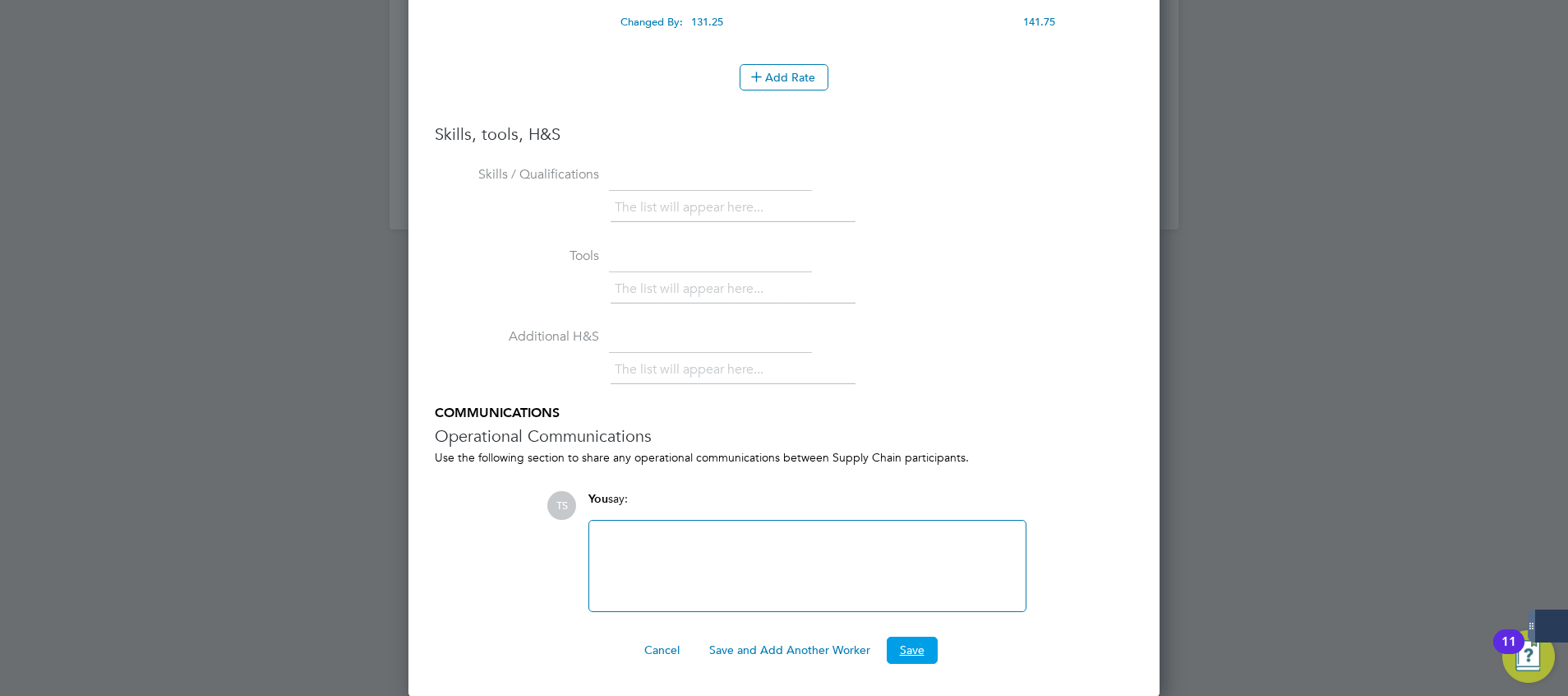
click at [932, 646] on button "Save" at bounding box center [912, 649] width 51 height 27
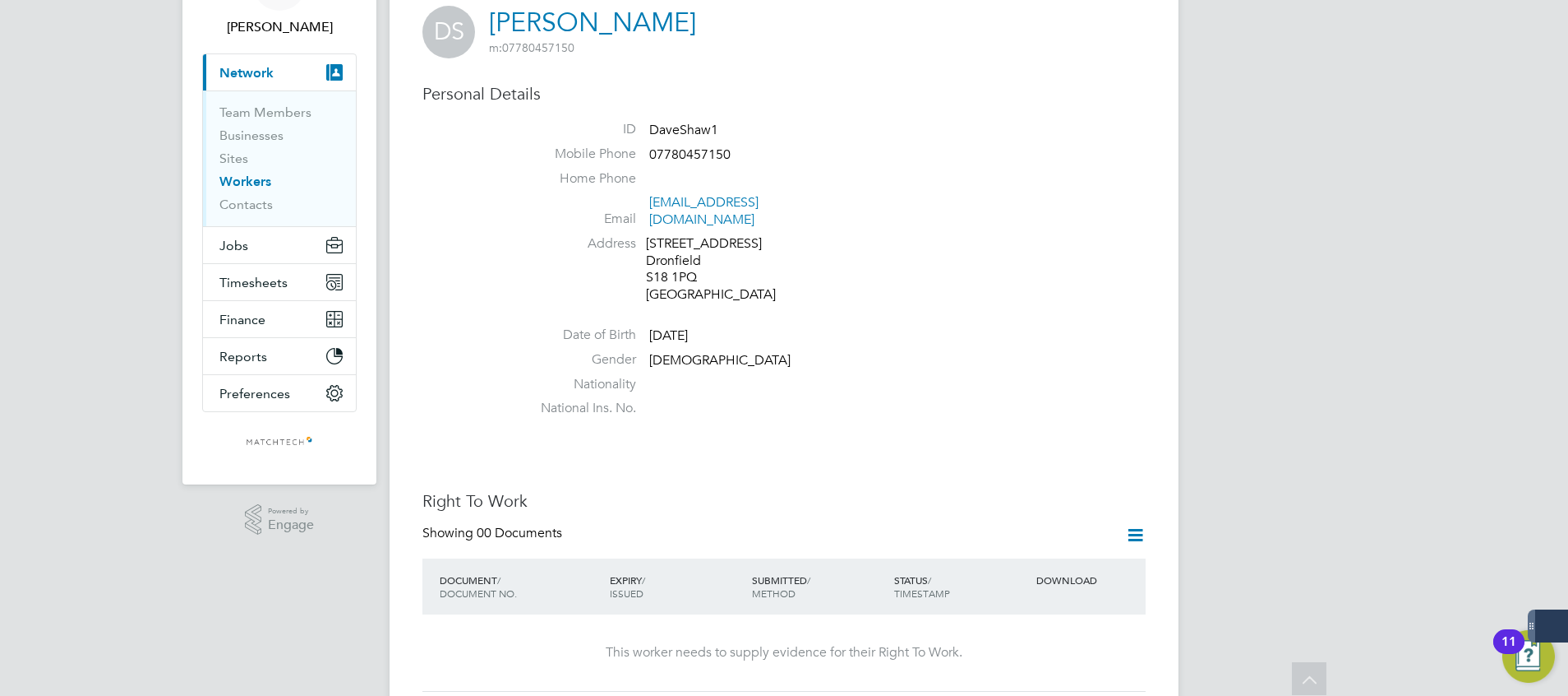
scroll to position [0, 0]
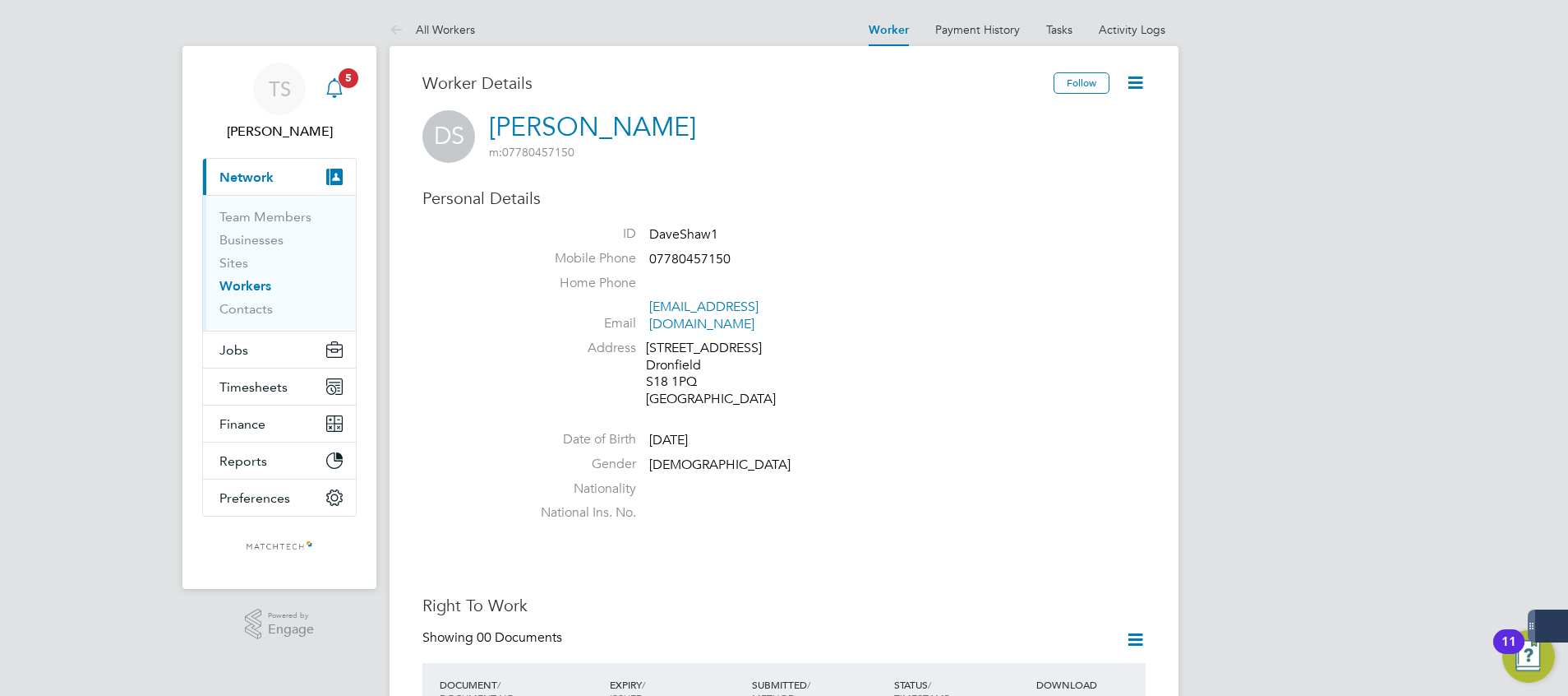
click at [341, 90] on icon "Main navigation" at bounding box center [334, 88] width 20 height 20
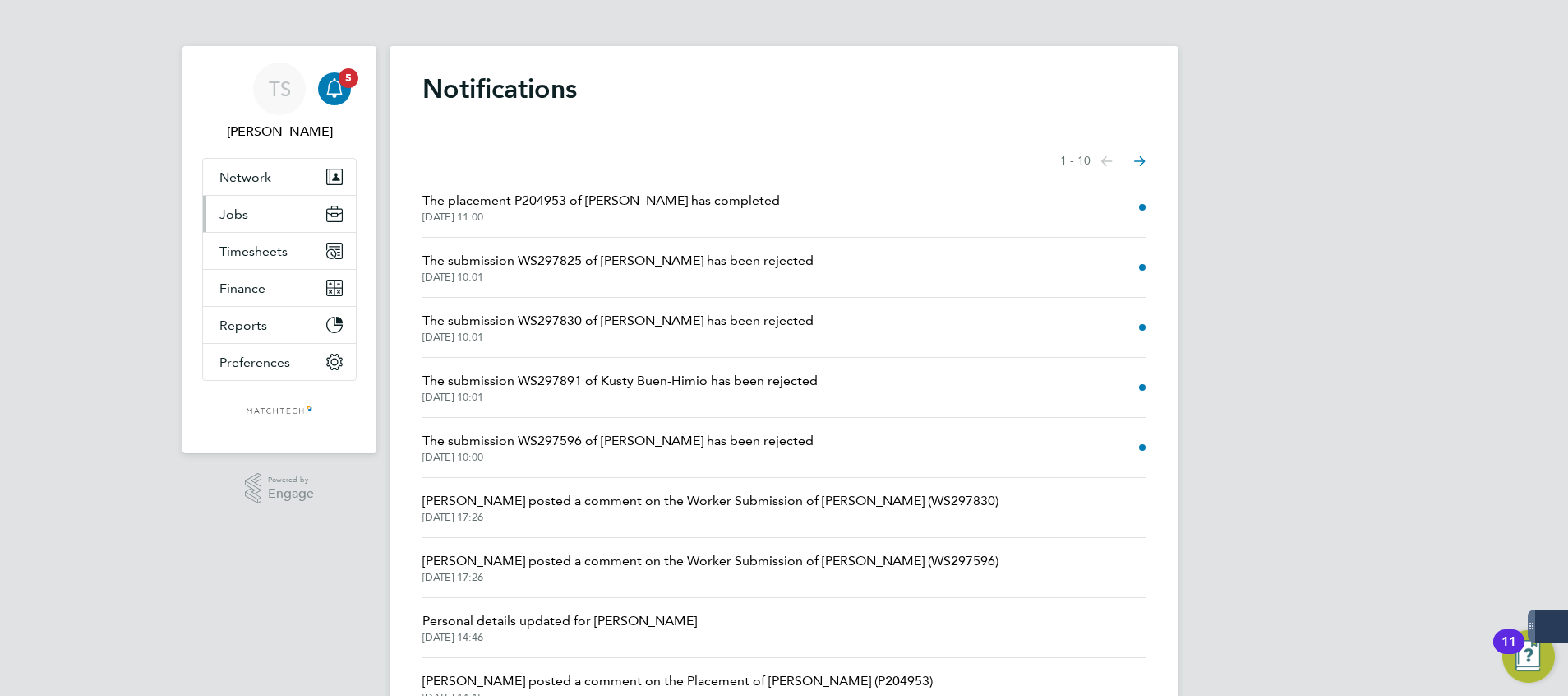
click at [250, 205] on button "Jobs" at bounding box center [279, 214] width 153 height 36
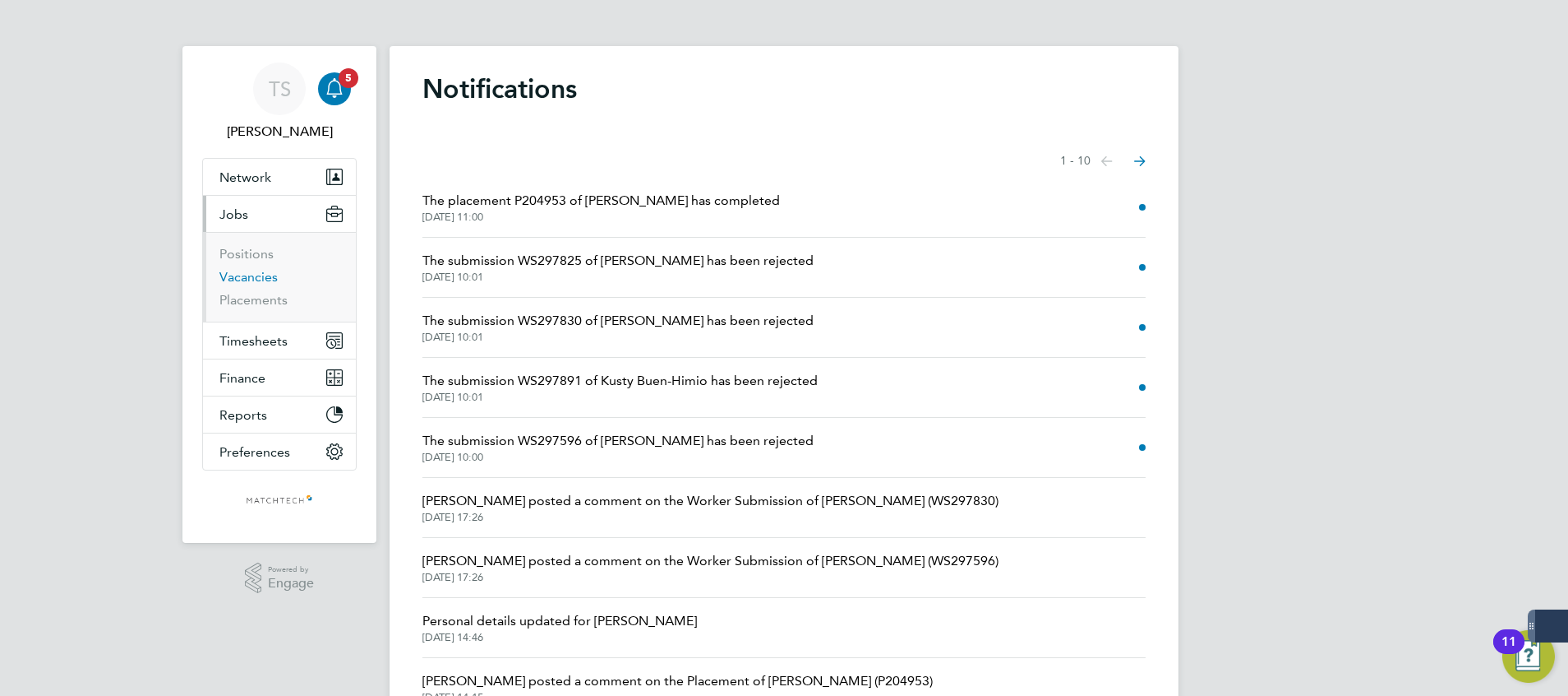
click at [264, 273] on link "Vacancies" at bounding box center [249, 277] width 59 height 16
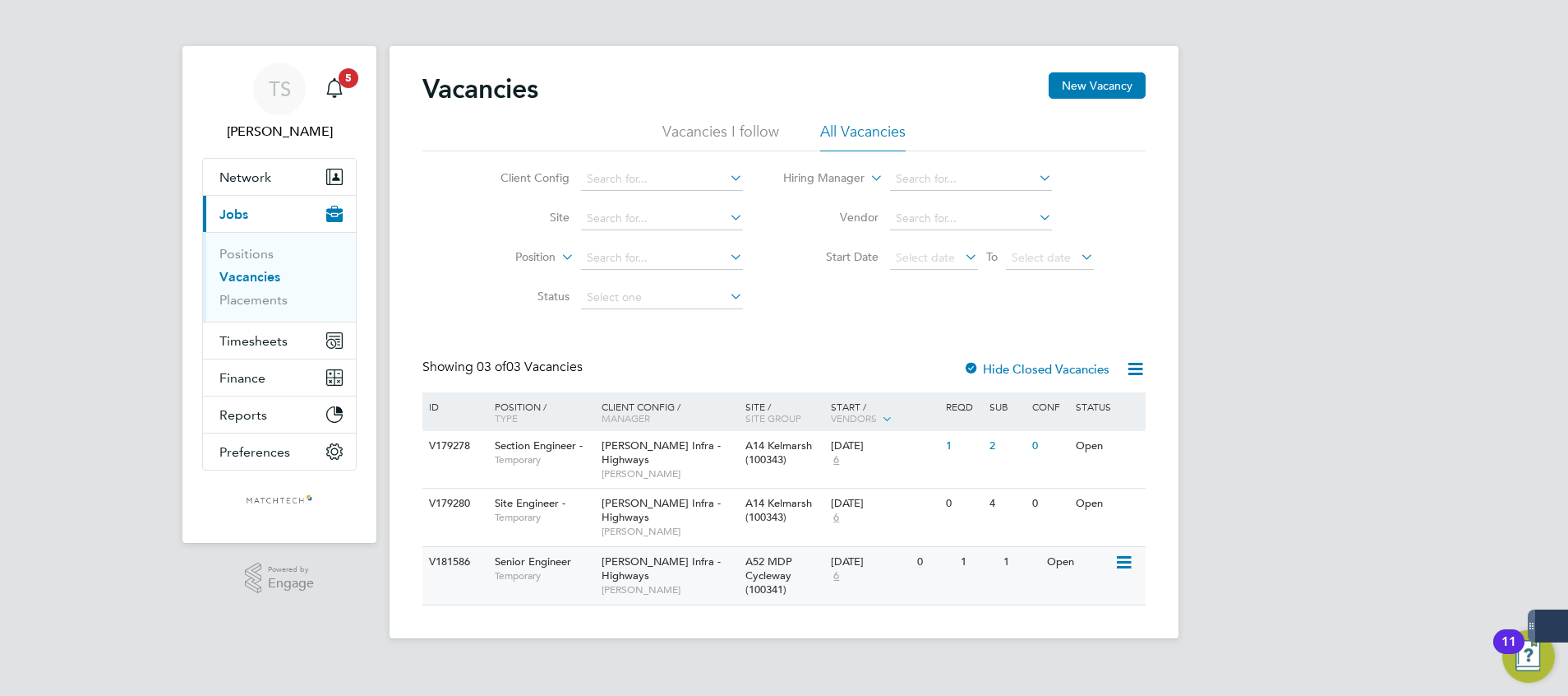
click at [1040, 576] on div "1" at bounding box center [1021, 561] width 43 height 30
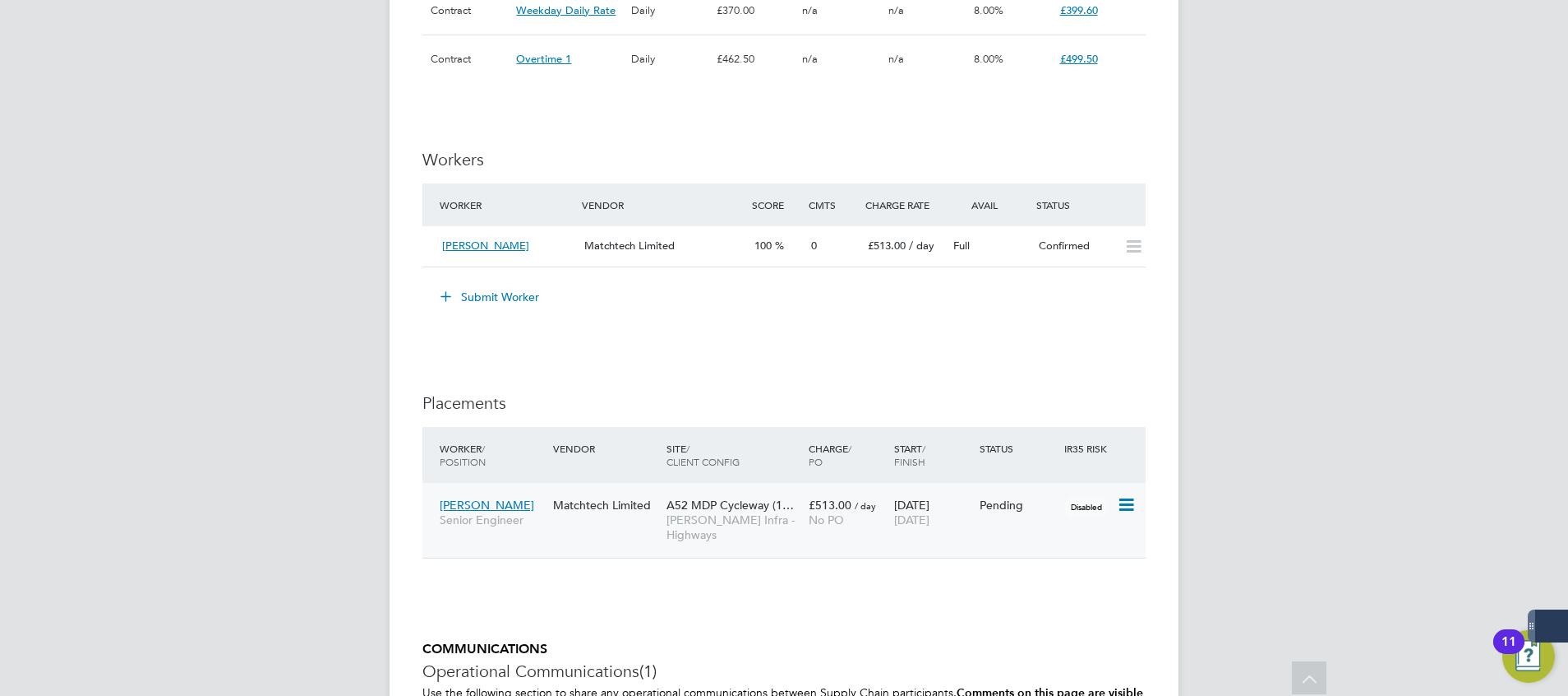
scroll to position [1110, 0]
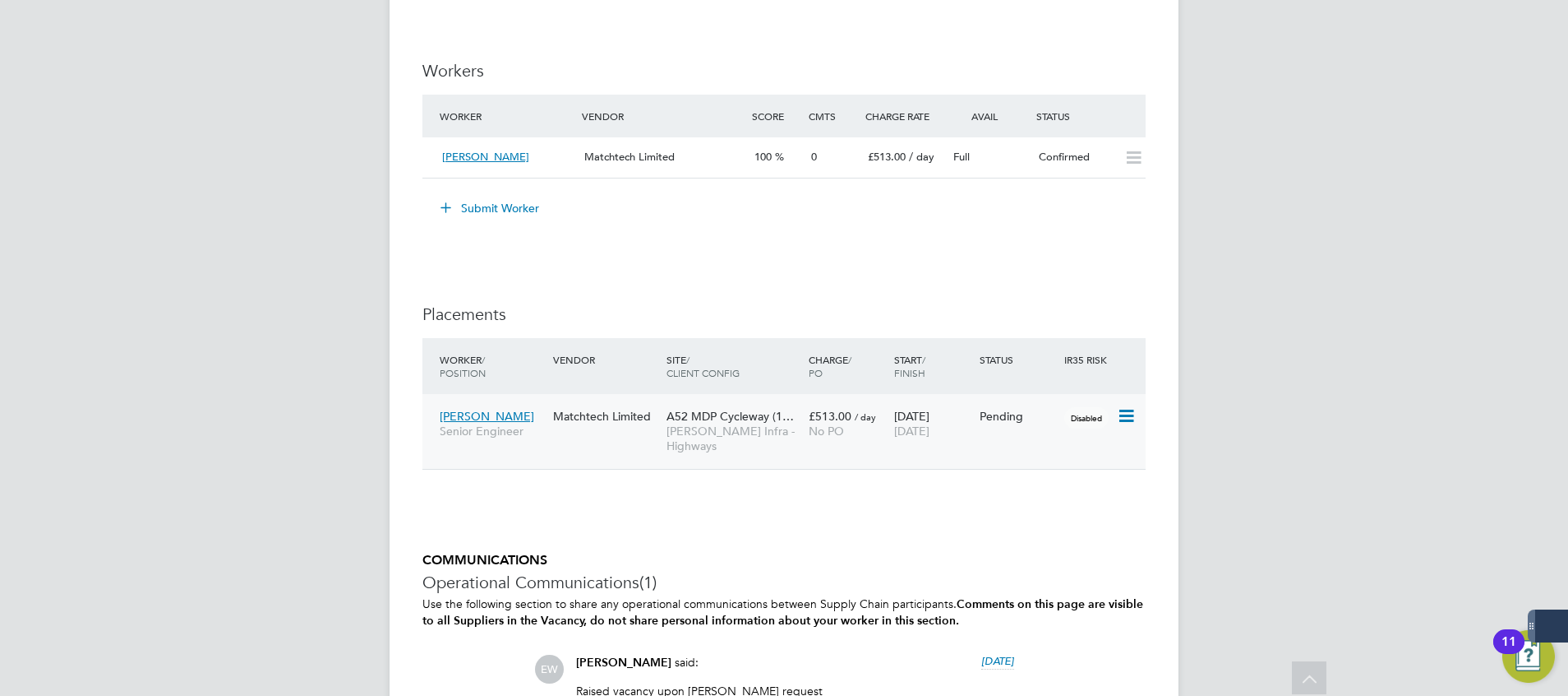
click at [1134, 410] on icon at bounding box center [1125, 416] width 16 height 20
click at [965, 273] on div "IR35 Determination IR35 Status Disabled for this client. This feature can be en…" at bounding box center [784, 78] width 723 height 1683
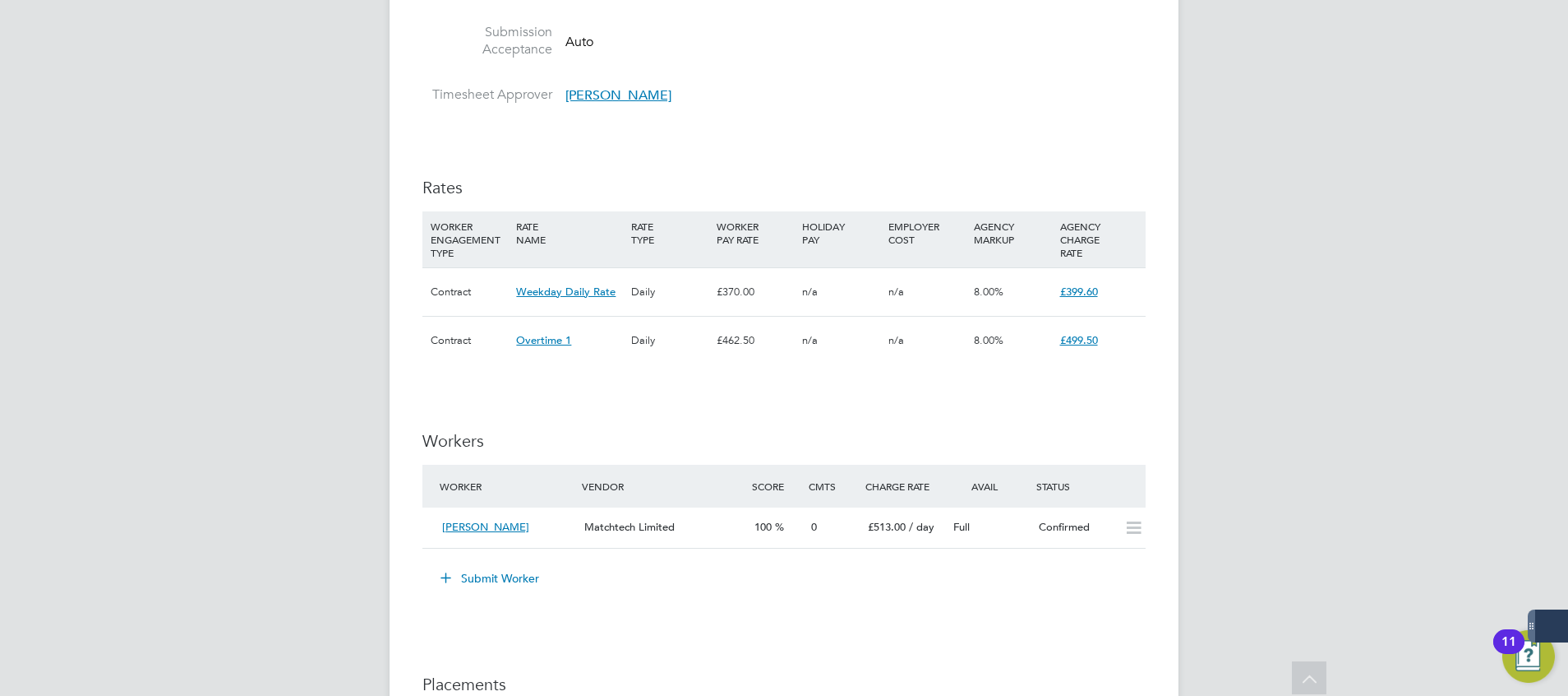
scroll to position [0, 0]
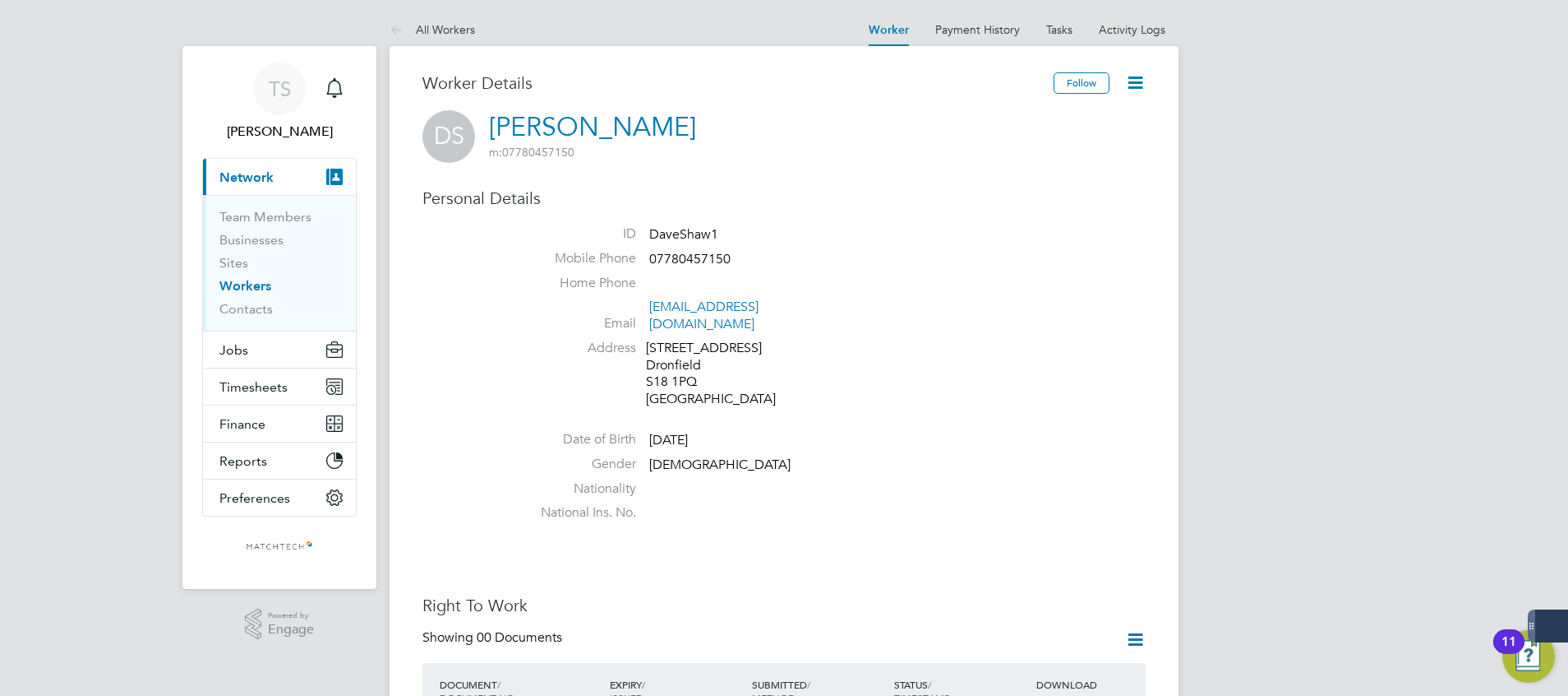
click at [1134, 78] on icon at bounding box center [1135, 83] width 21 height 21
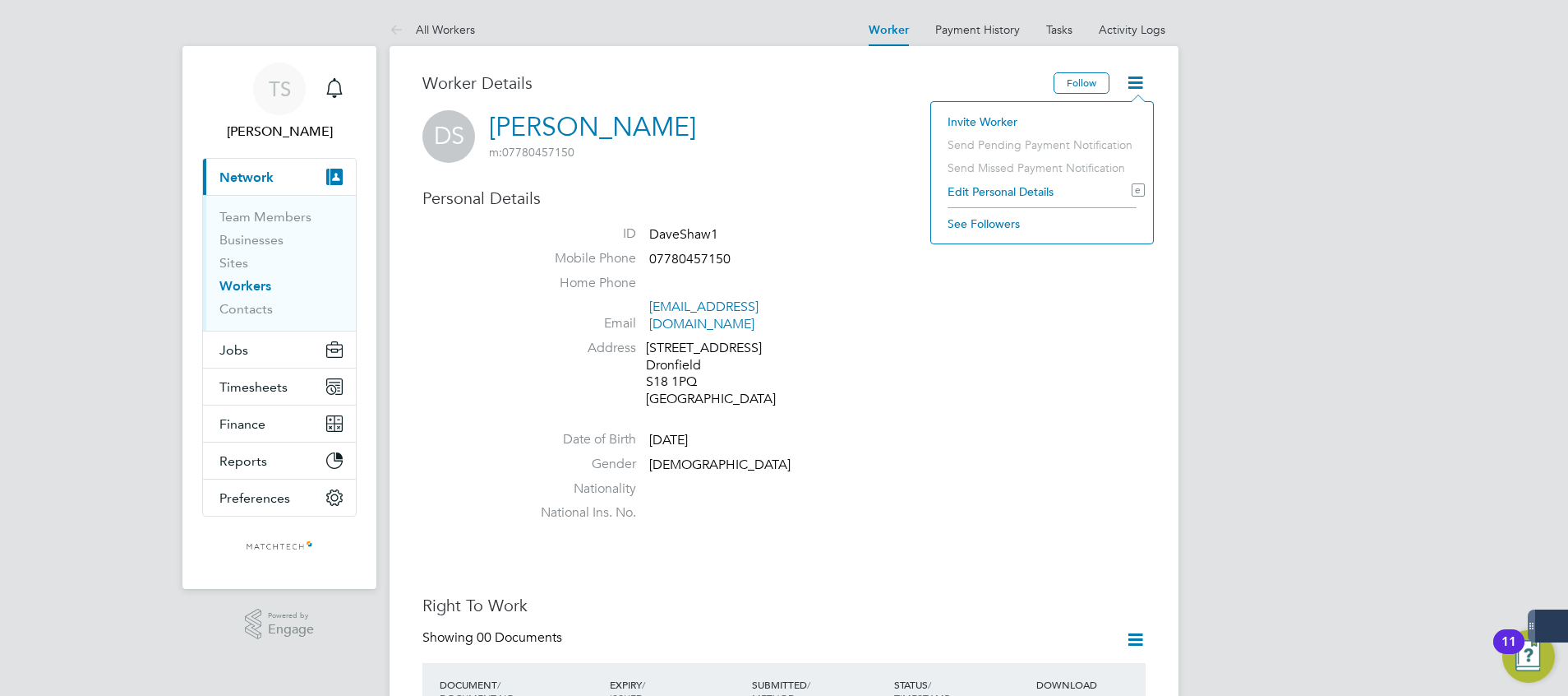
click at [995, 125] on li "Invite Worker" at bounding box center [1042, 122] width 205 height 23
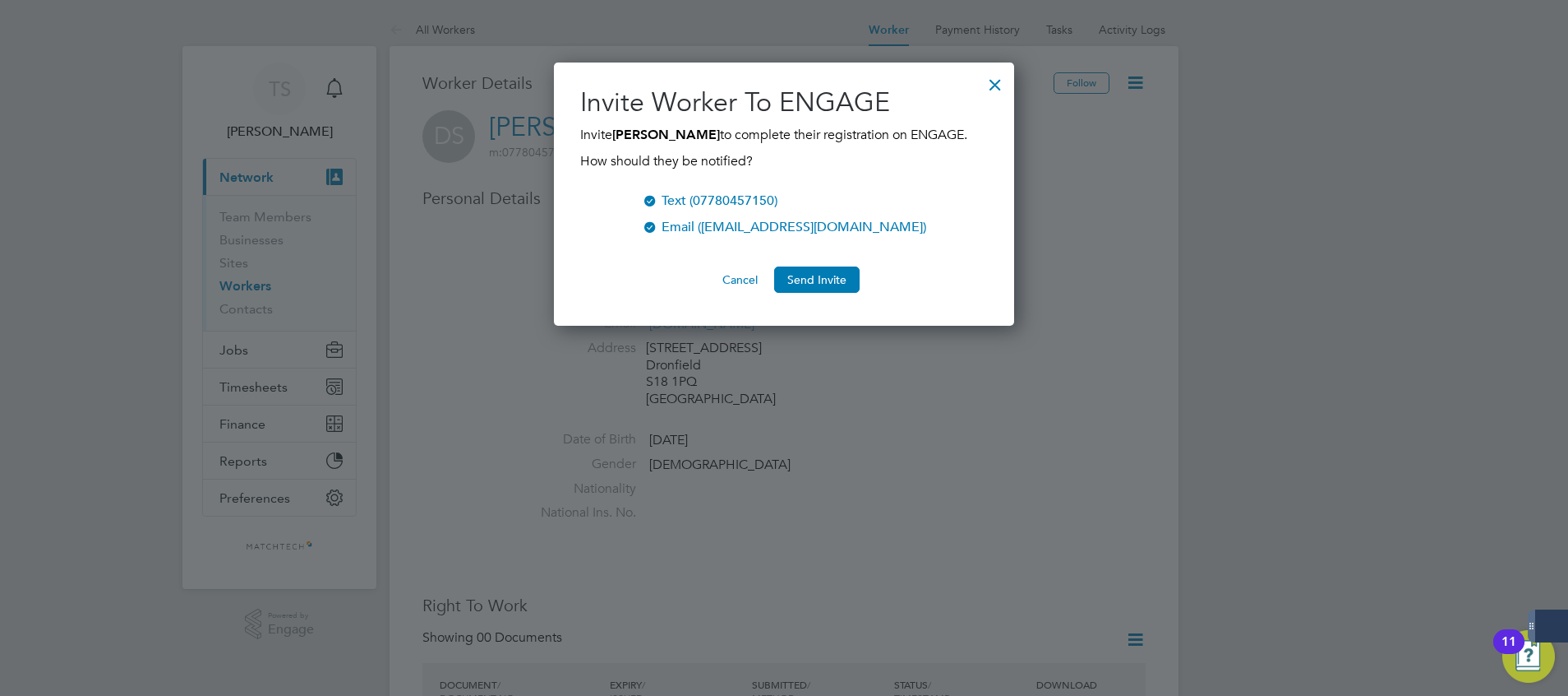
scroll to position [264, 461]
click at [985, 85] on div at bounding box center [996, 80] width 29 height 29
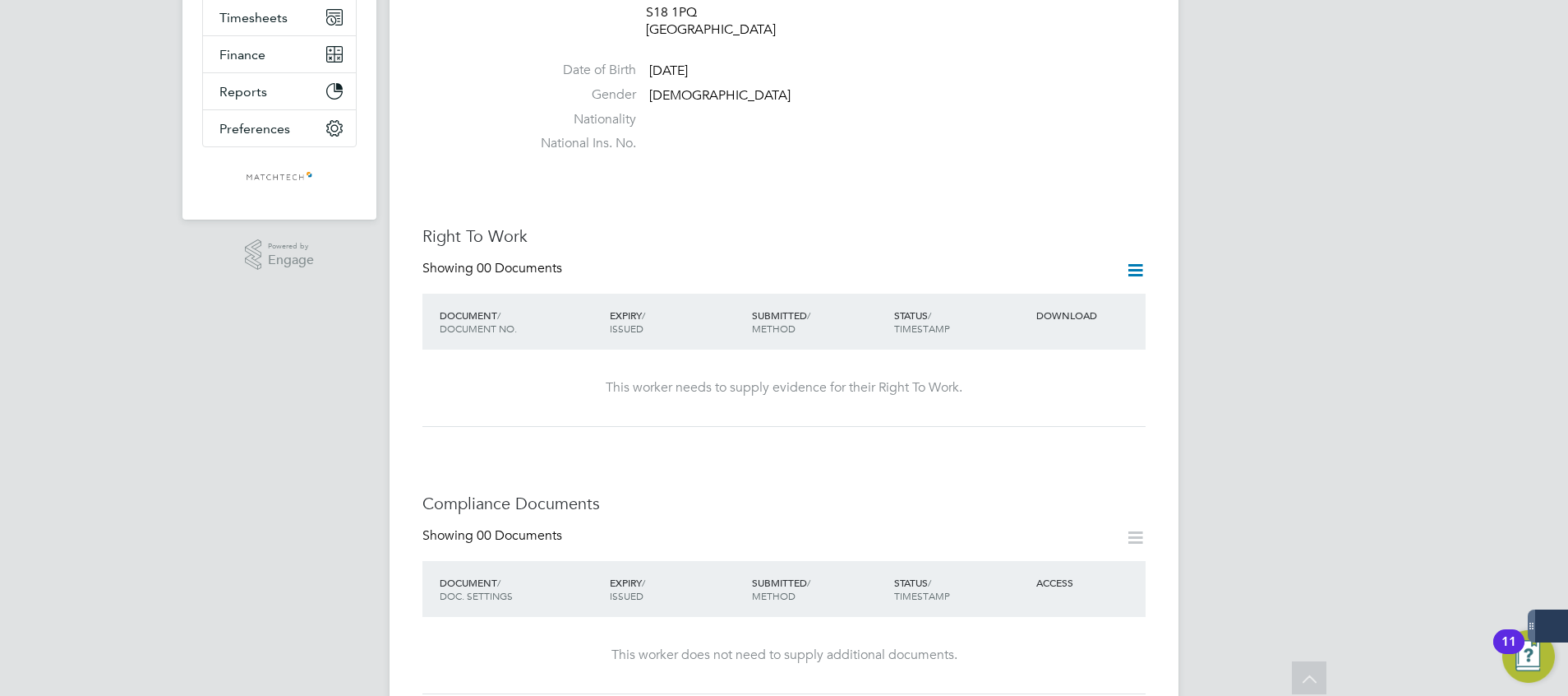
scroll to position [0, 0]
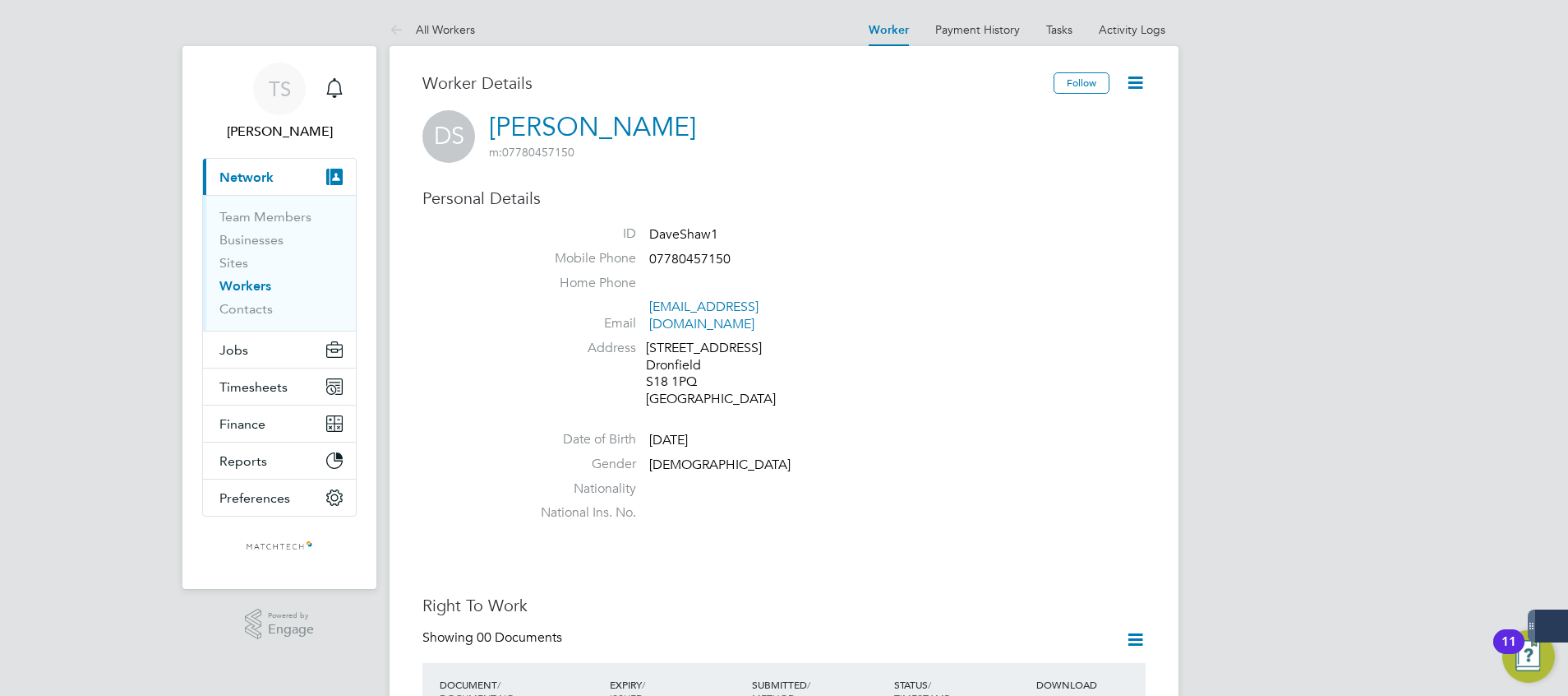
click at [553, 135] on link "[PERSON_NAME]" at bounding box center [592, 127] width 207 height 32
click at [1135, 90] on icon at bounding box center [1135, 83] width 21 height 21
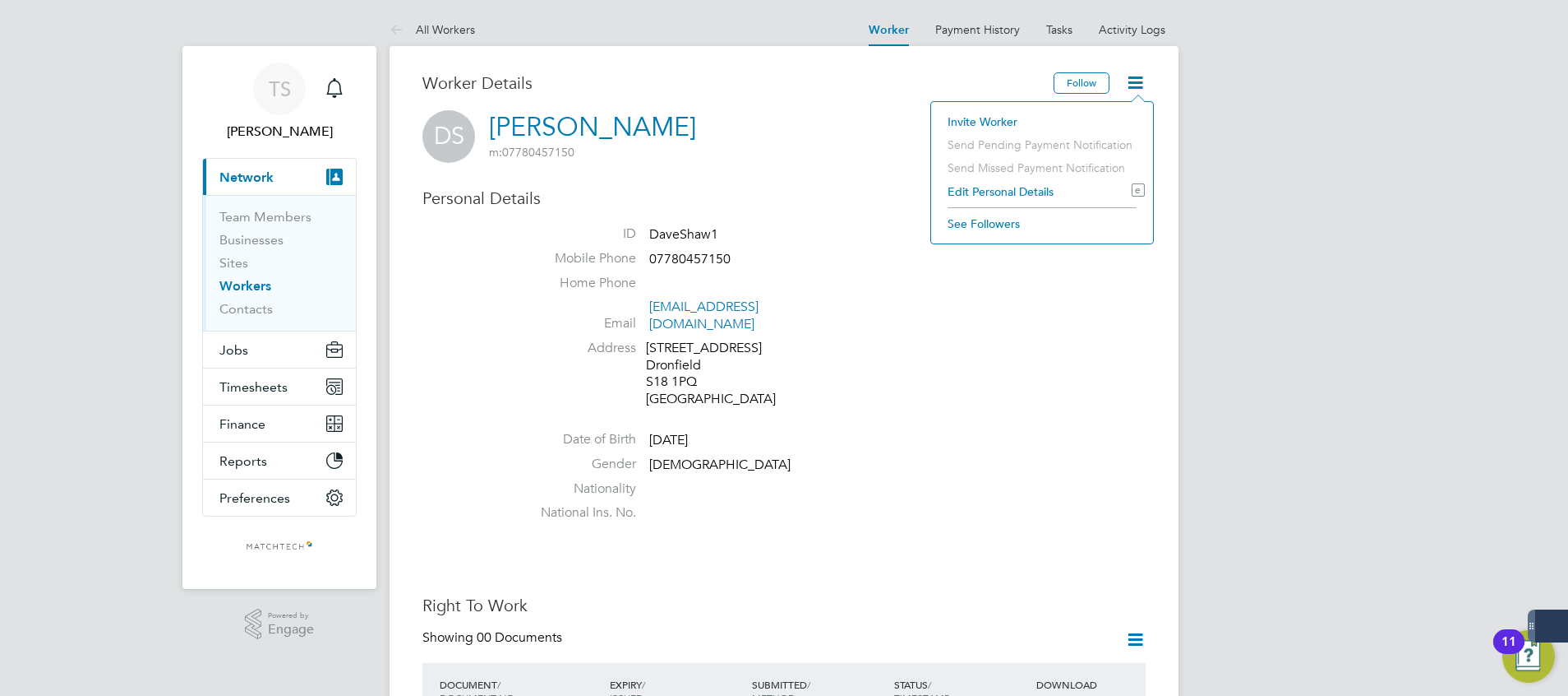
click at [269, 175] on span "Network" at bounding box center [247, 177] width 54 height 16
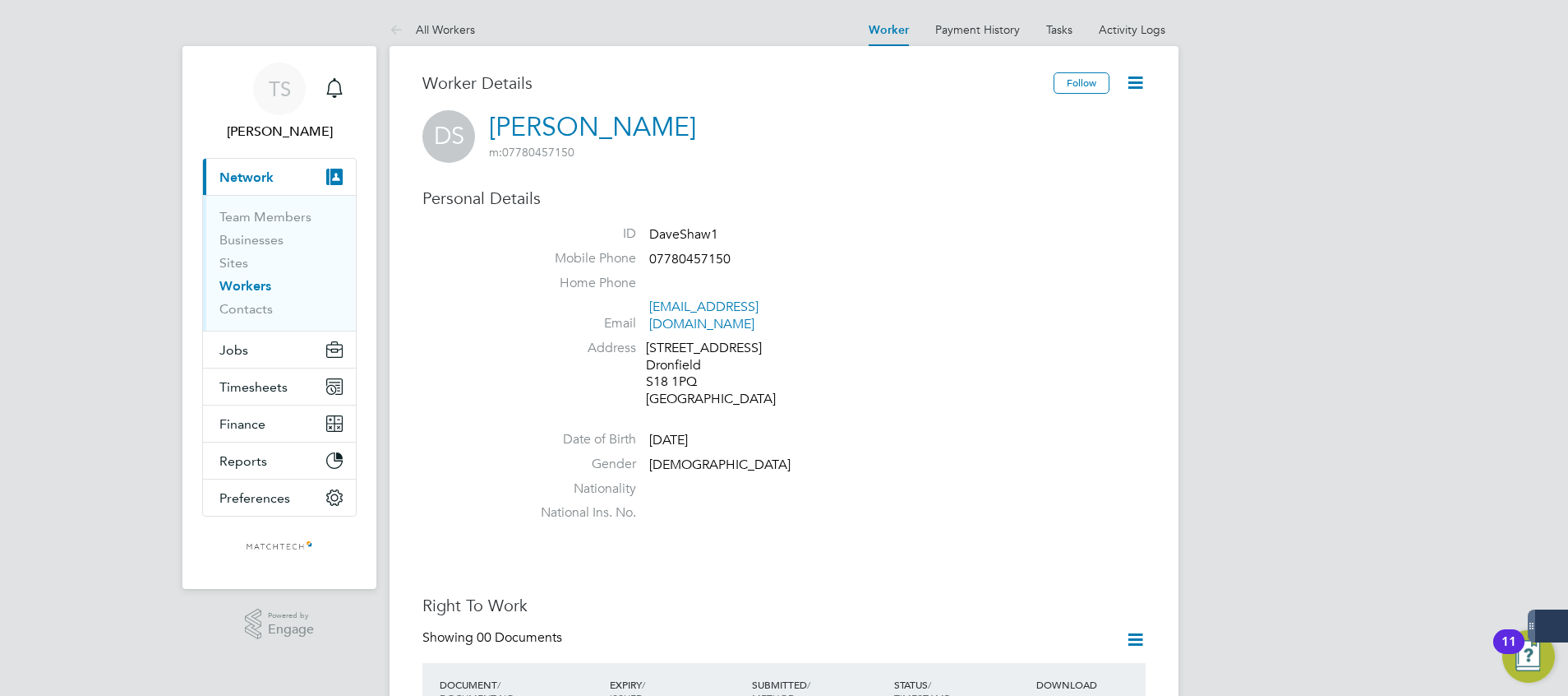
click at [290, 186] on button "Current page: Network" at bounding box center [279, 177] width 153 height 36
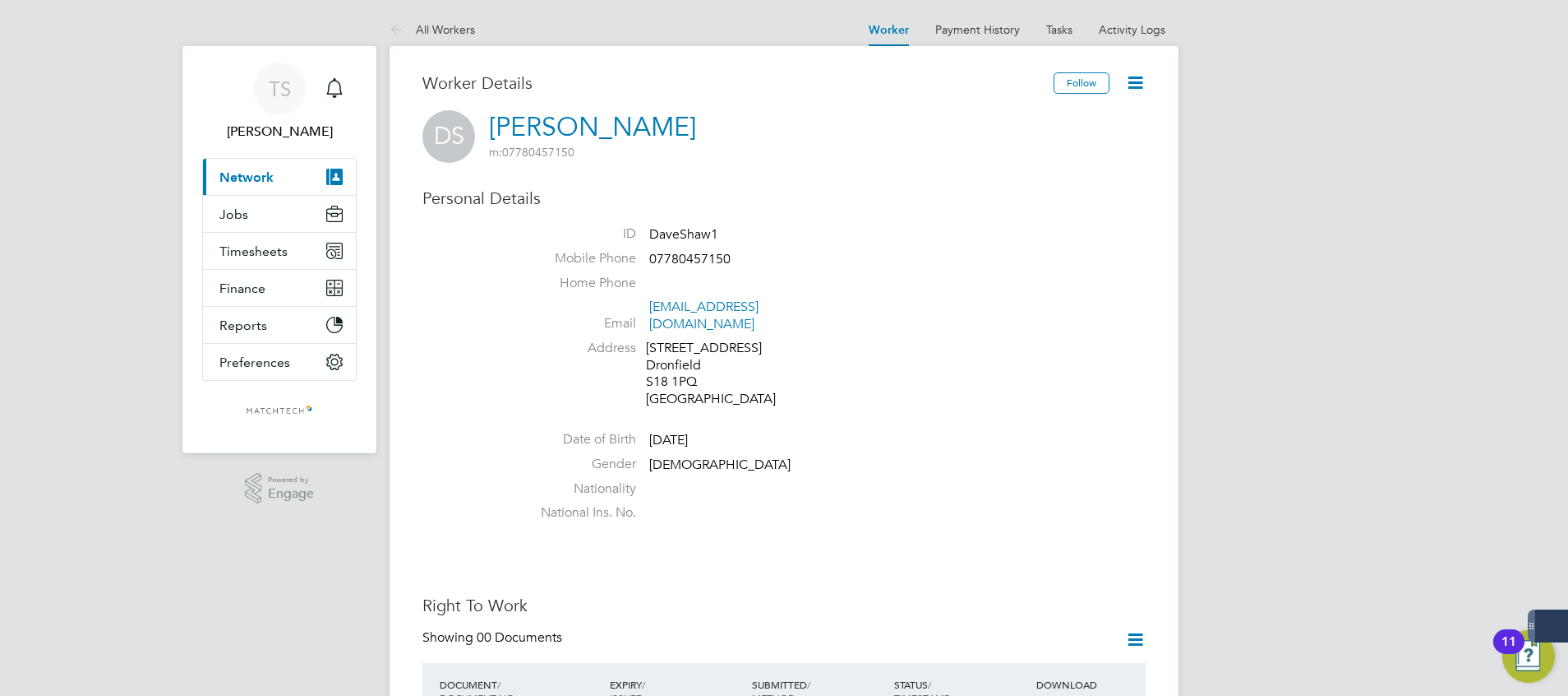
click at [243, 182] on span "Network" at bounding box center [247, 177] width 54 height 16
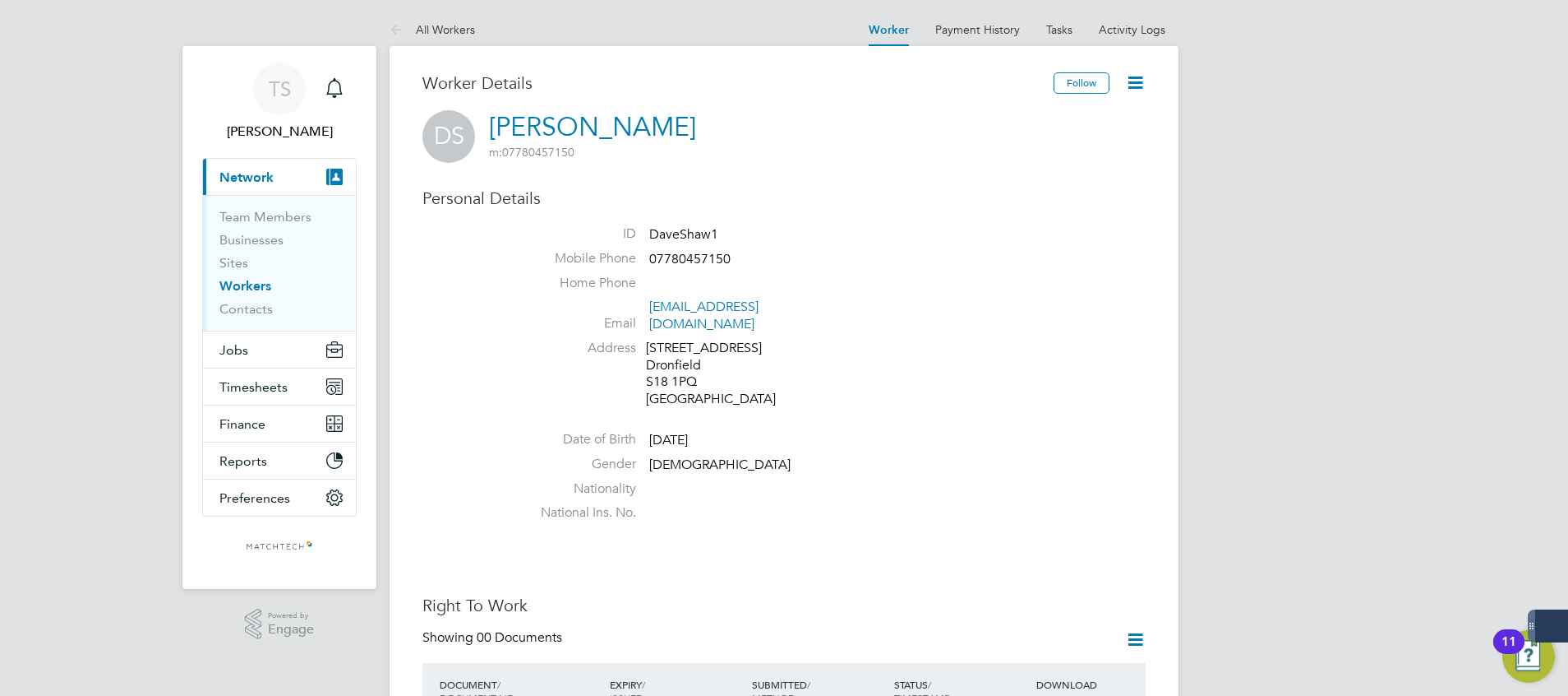
click at [253, 277] on li "Sites" at bounding box center [281, 266] width 123 height 23
click at [254, 280] on link "Workers" at bounding box center [246, 285] width 52 height 16
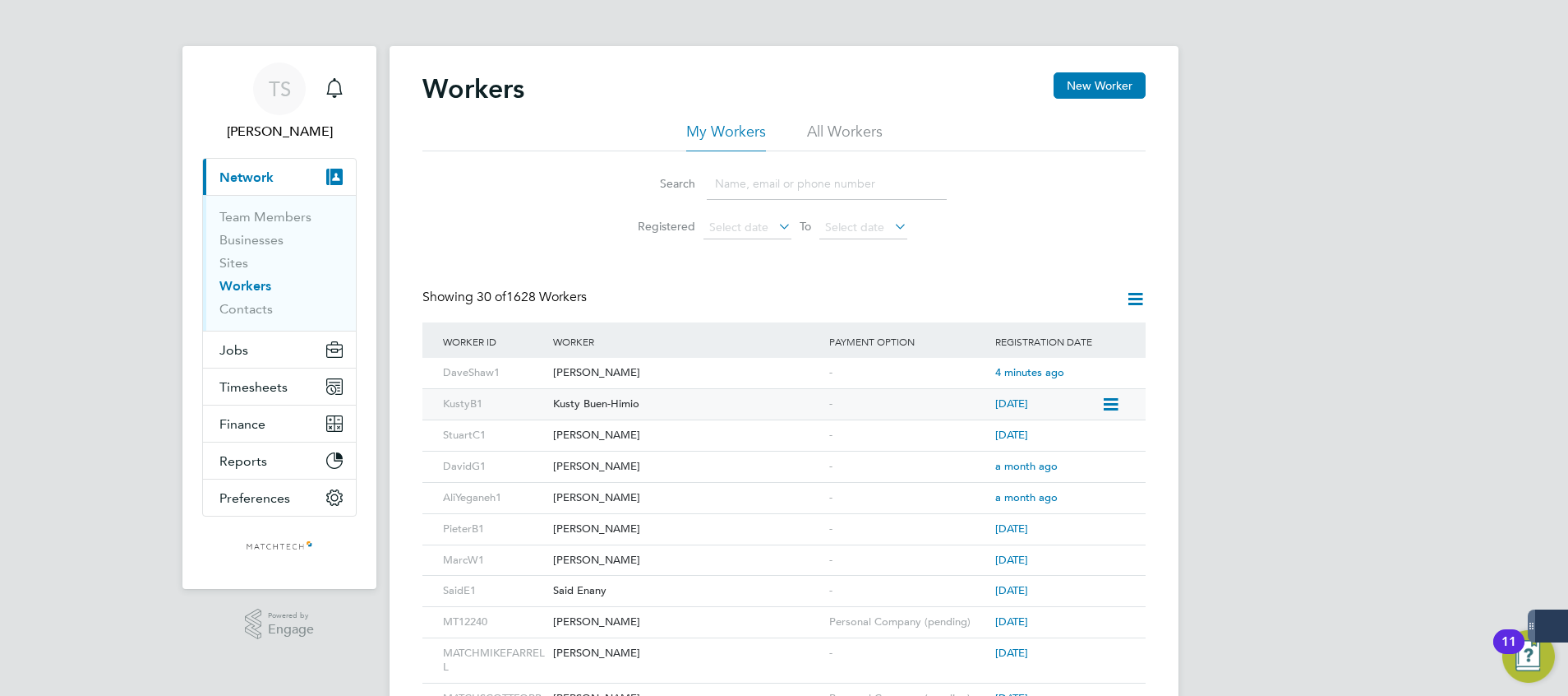
click at [1106, 401] on icon at bounding box center [1109, 404] width 16 height 20
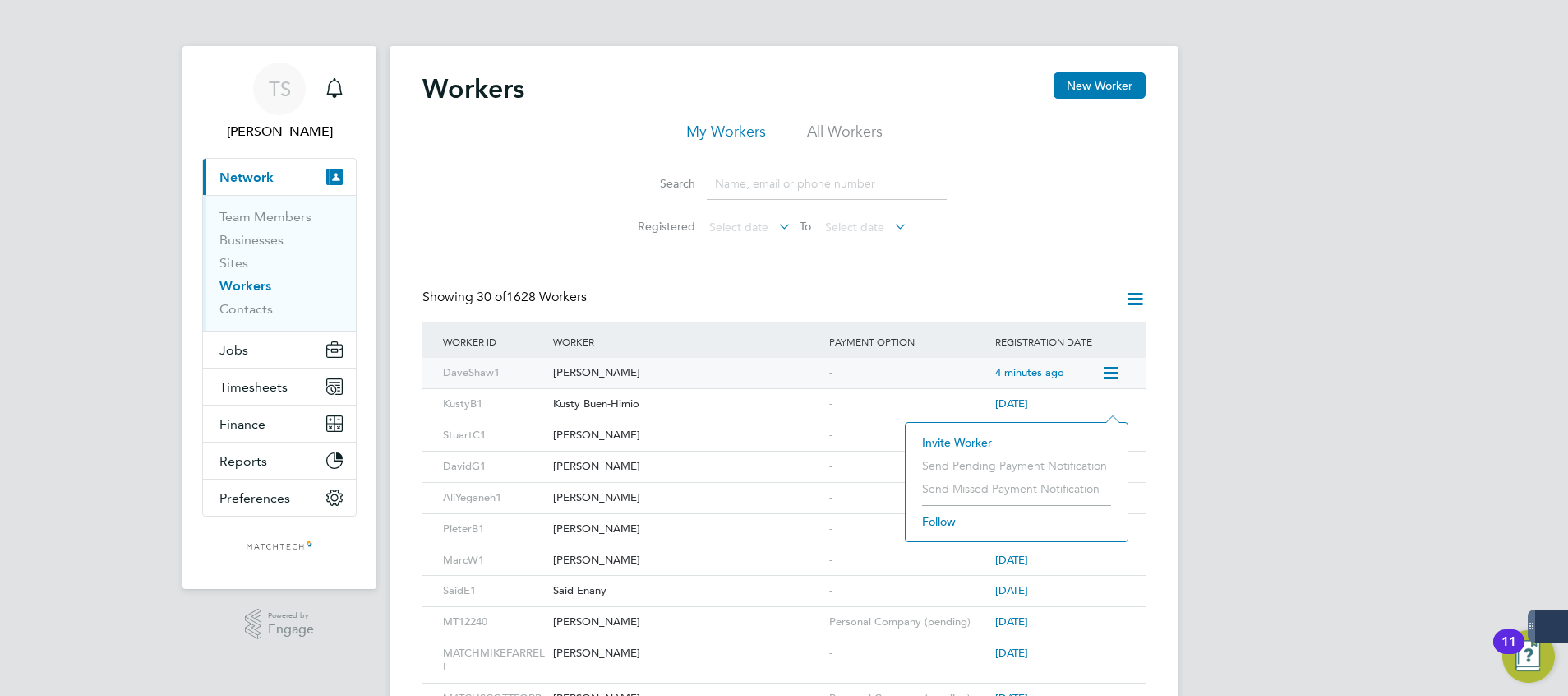
click at [1113, 373] on icon at bounding box center [1109, 373] width 16 height 20
click at [481, 380] on div "DaveShaw1" at bounding box center [494, 373] width 110 height 30
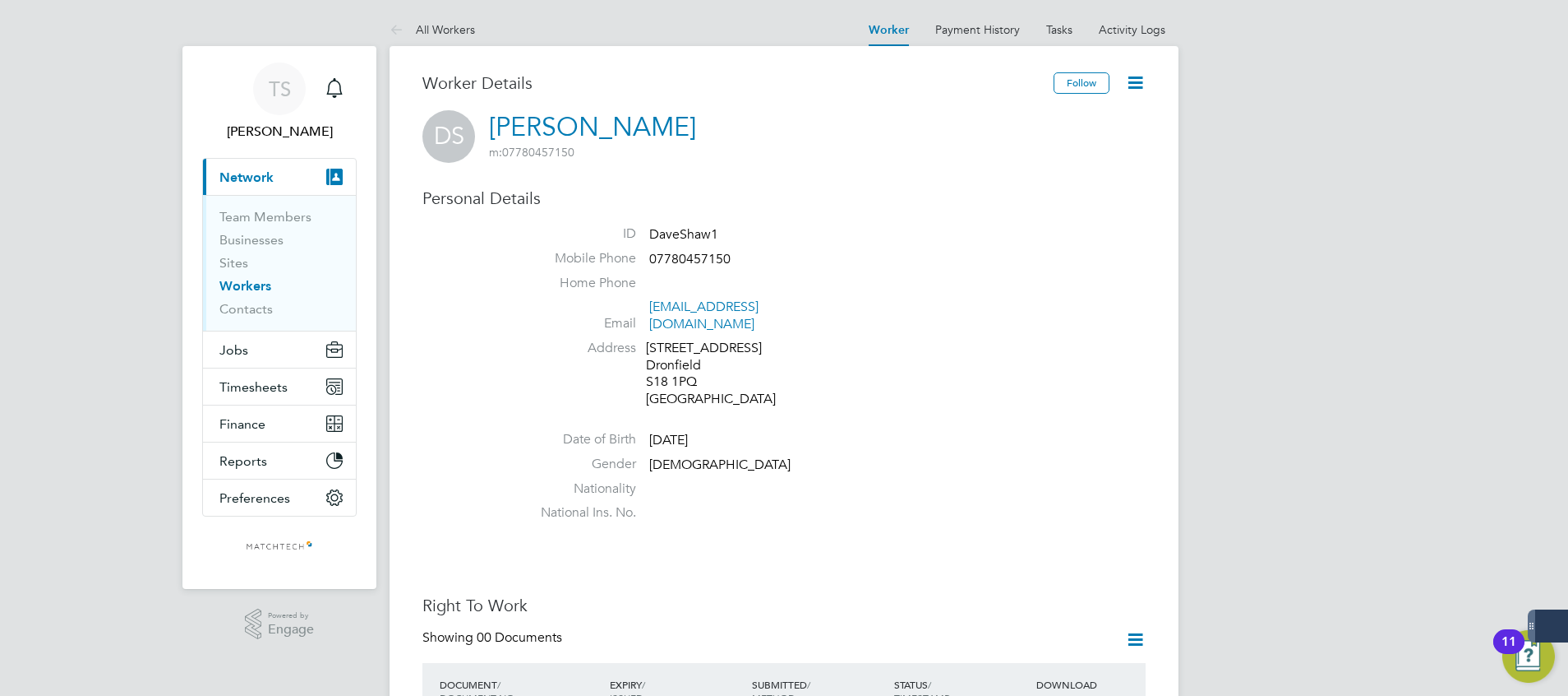
click at [1130, 89] on icon at bounding box center [1135, 83] width 21 height 21
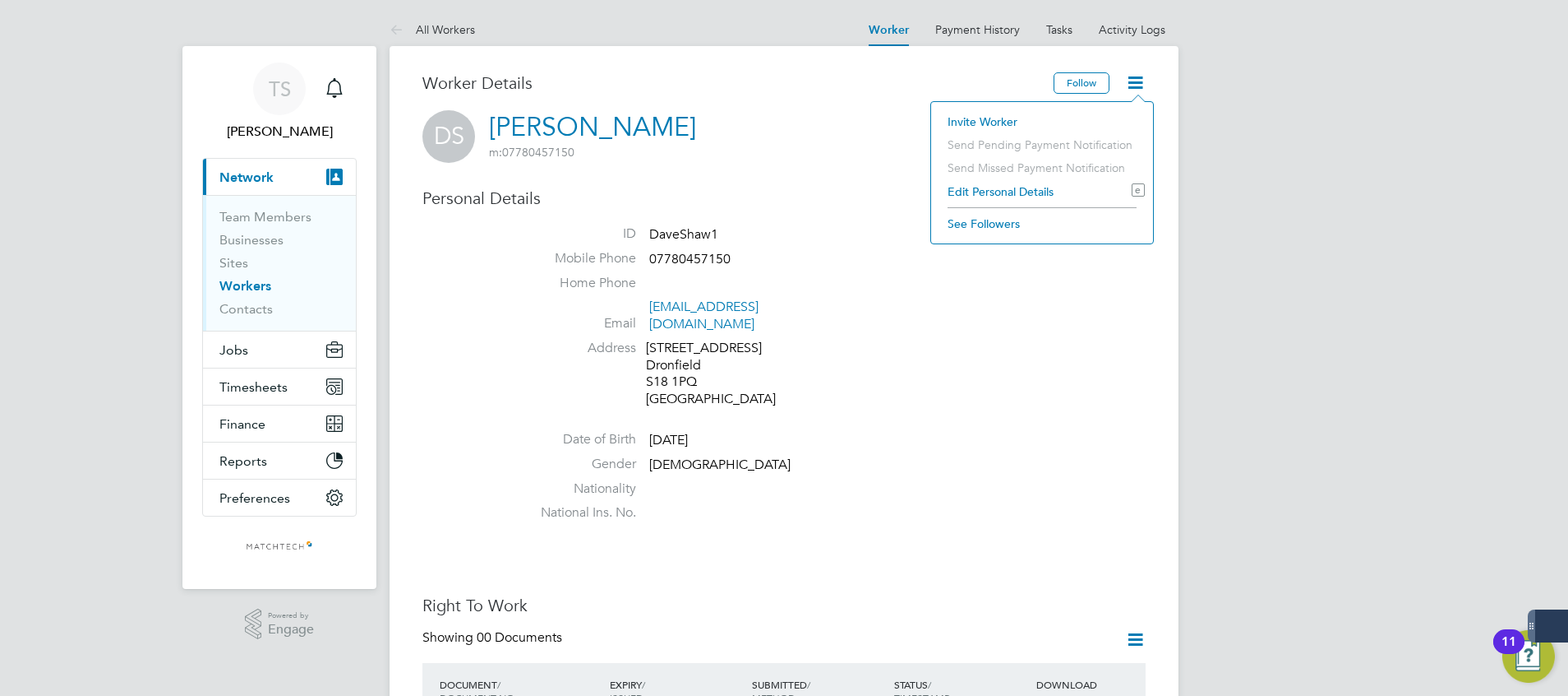
click at [1015, 114] on li "Invite Worker" at bounding box center [1042, 122] width 205 height 23
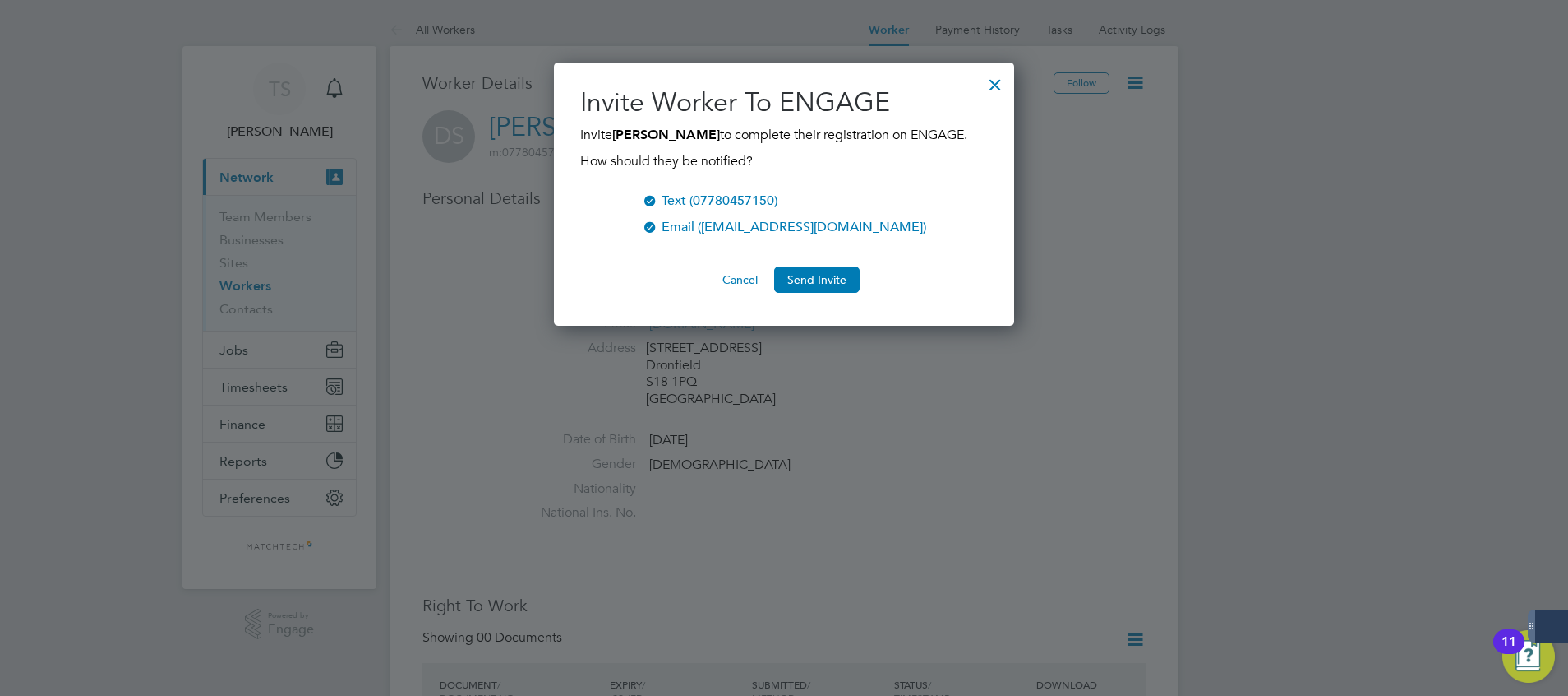
scroll to position [264, 461]
click at [836, 283] on button "Send Invite" at bounding box center [816, 279] width 85 height 27
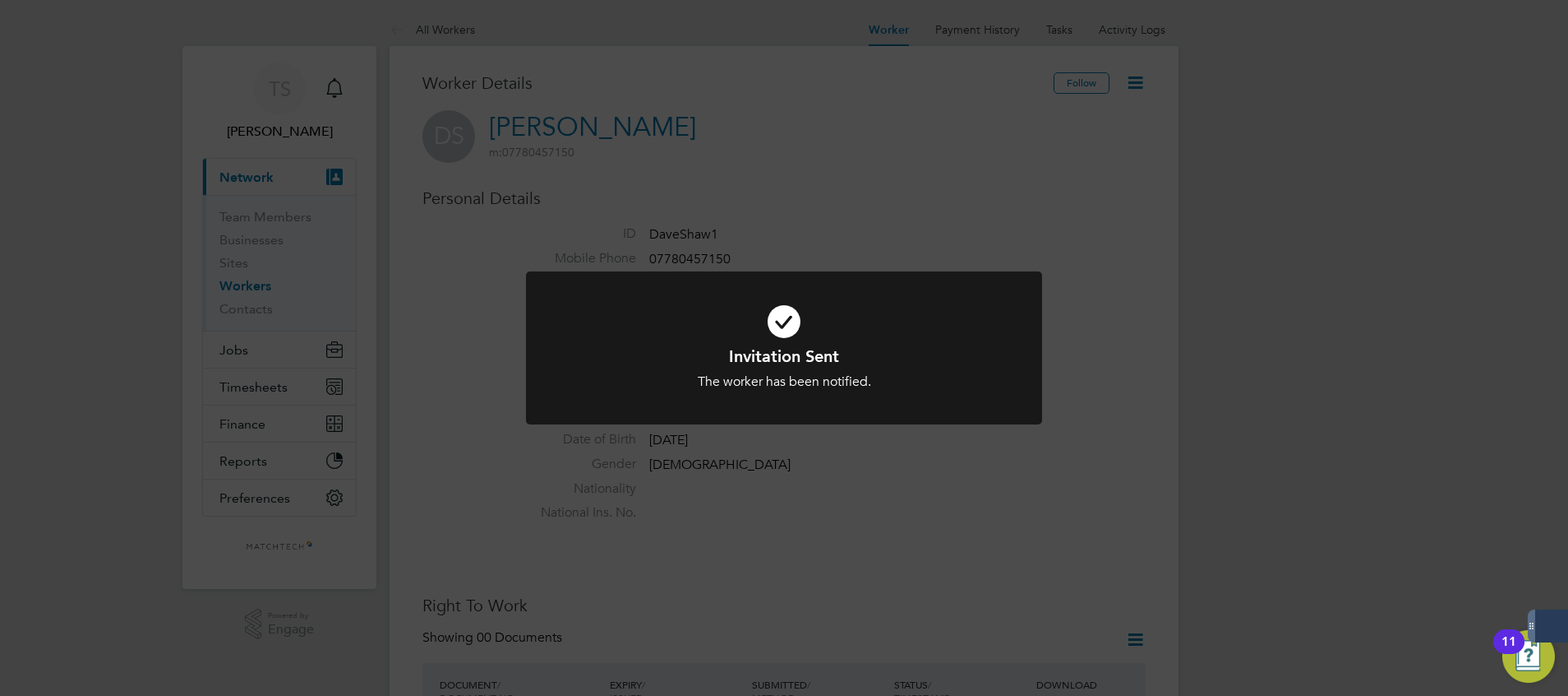
click at [931, 235] on div "Invitation Sent The worker has been notified. Cancel Okay" at bounding box center [784, 348] width 1568 height 696
